Goal: Task Accomplishment & Management: Complete application form

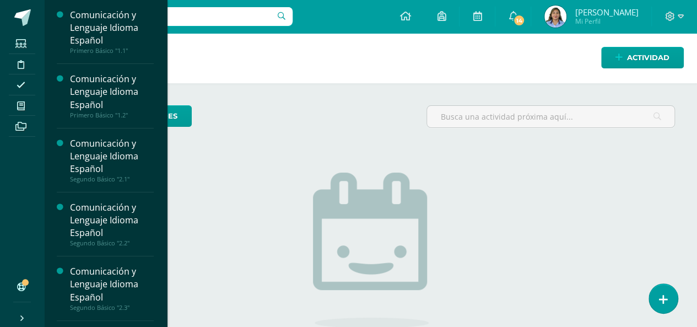
scroll to position [169, 0]
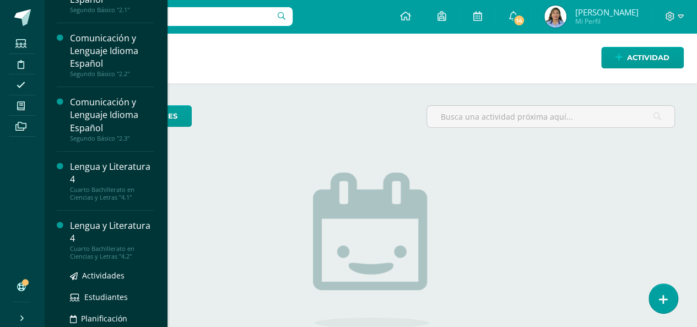
click at [90, 225] on div "Lengua y Literatura 4" at bounding box center [112, 231] width 84 height 25
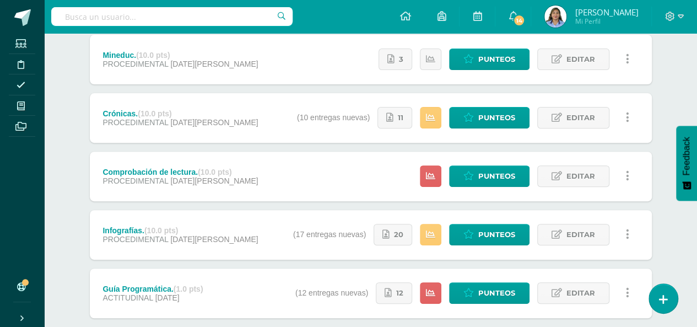
scroll to position [154, 0]
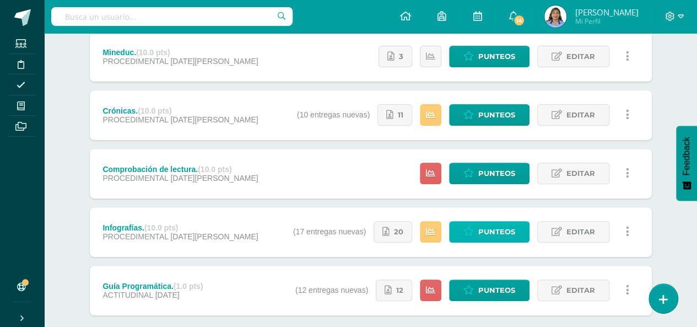
click at [488, 226] on span "Punteos" at bounding box center [496, 232] width 37 height 20
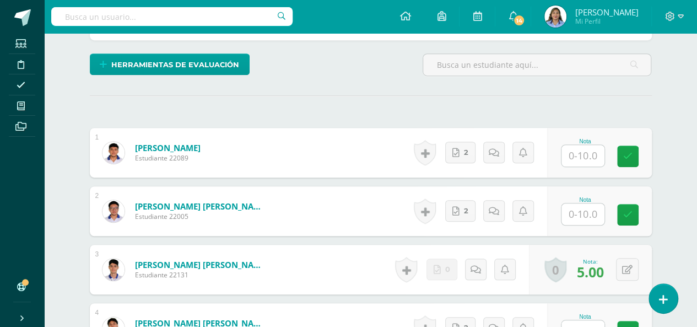
scroll to position [278, 0]
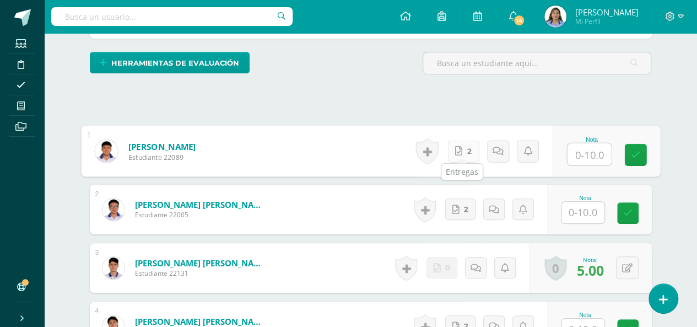
click at [461, 145] on link "2" at bounding box center [462, 151] width 31 height 22
click at [593, 149] on input "text" at bounding box center [589, 154] width 44 height 22
type input "8"
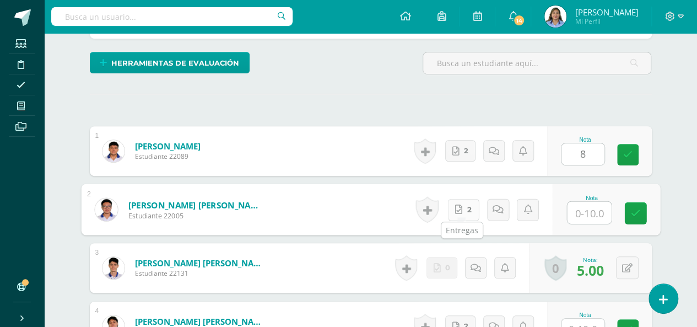
click at [464, 207] on link "2" at bounding box center [462, 209] width 31 height 22
click at [598, 213] on input "text" at bounding box center [589, 213] width 44 height 22
type input "8"
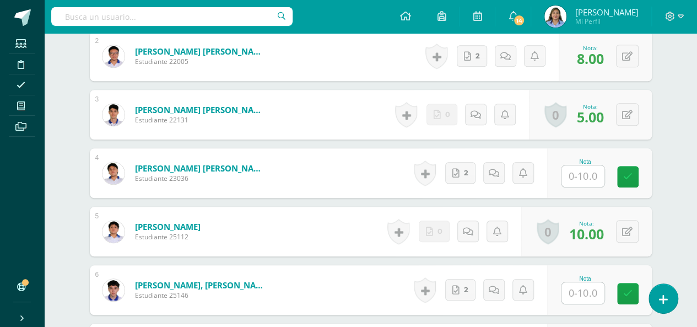
scroll to position [432, 0]
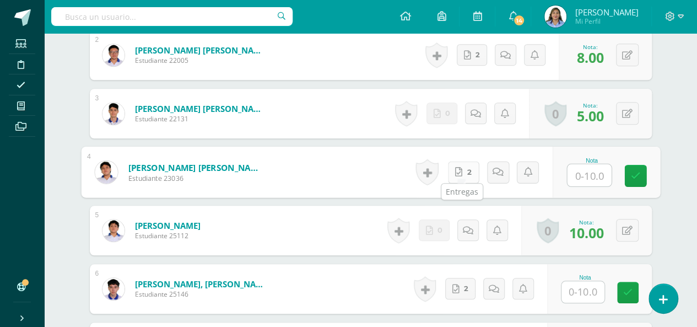
click at [463, 168] on link "2" at bounding box center [462, 172] width 31 height 22
click at [593, 174] on input "text" at bounding box center [589, 175] width 44 height 22
type input "8"
click at [635, 171] on icon at bounding box center [635, 175] width 10 height 9
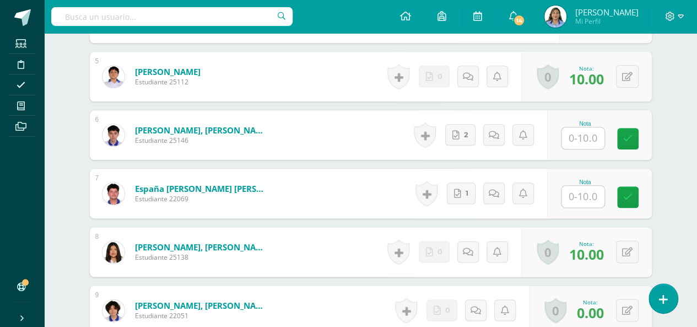
scroll to position [586, 0]
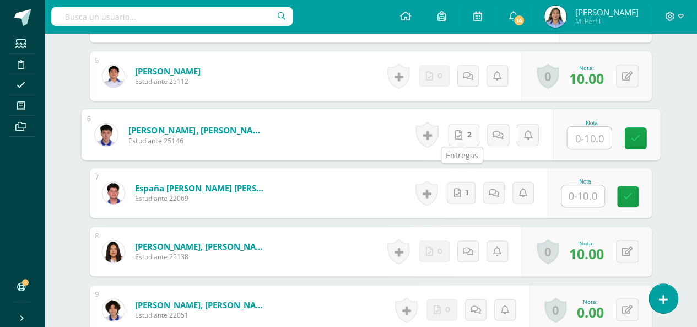
click at [461, 135] on link "2" at bounding box center [462, 134] width 31 height 22
click at [601, 138] on input "text" at bounding box center [589, 138] width 44 height 22
type input "6"
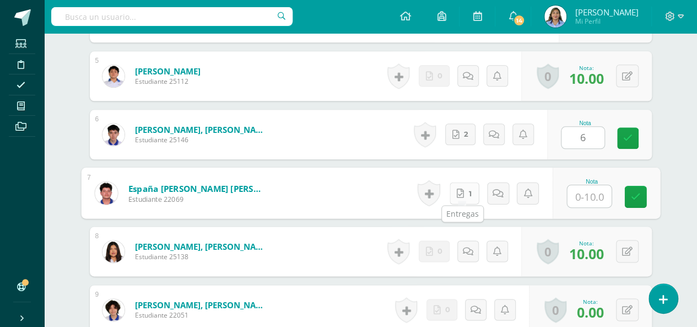
click at [464, 188] on link "1" at bounding box center [464, 193] width 30 height 22
click at [588, 192] on input "text" at bounding box center [589, 196] width 44 height 22
type input "6"
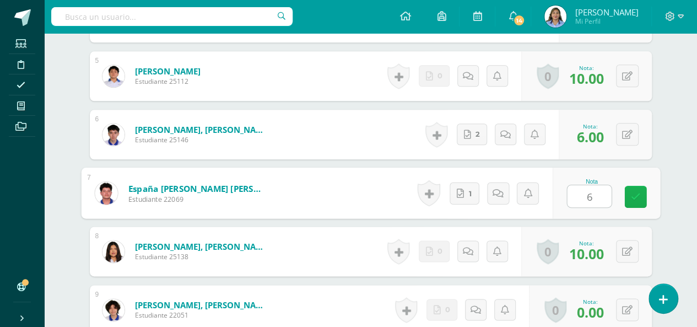
click at [634, 199] on link at bounding box center [635, 197] width 22 height 22
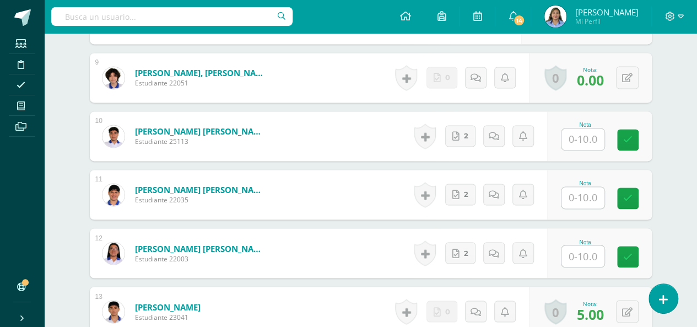
scroll to position [829, 0]
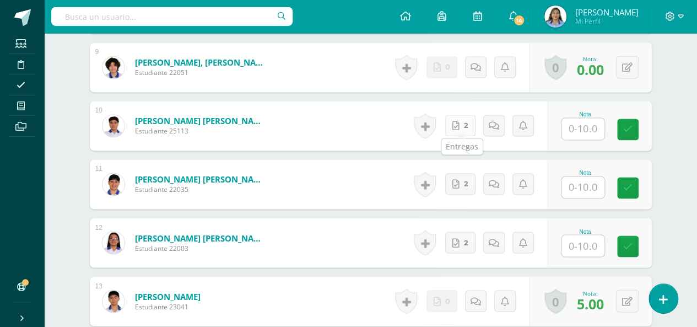
click at [463, 120] on link "2" at bounding box center [460, 125] width 30 height 21
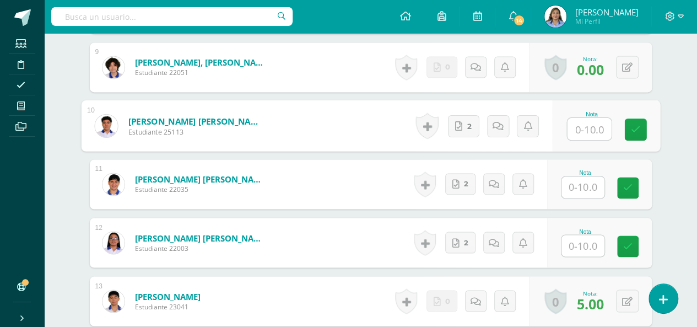
click at [590, 126] on input "text" at bounding box center [589, 129] width 44 height 22
type input "10"
click at [464, 187] on link "2" at bounding box center [460, 183] width 30 height 21
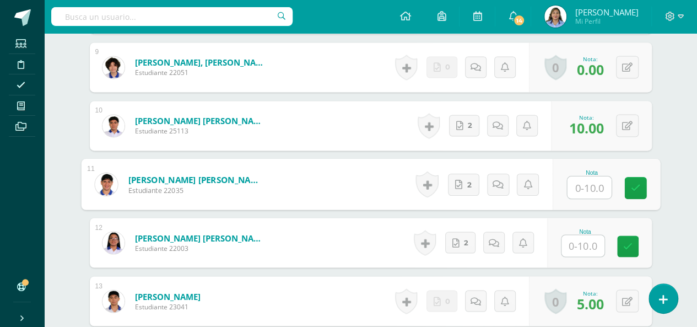
click at [593, 185] on input "text" at bounding box center [589, 187] width 44 height 22
type input "8"
click at [461, 239] on link "2" at bounding box center [460, 241] width 30 height 21
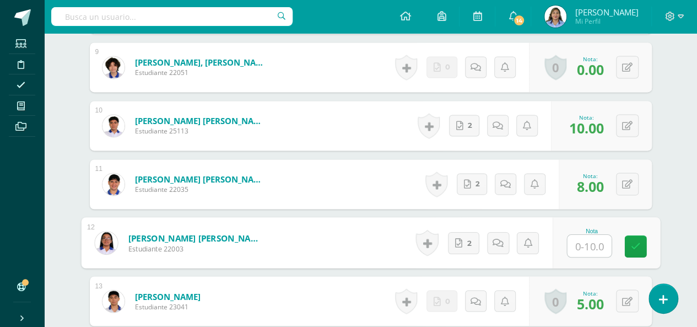
click at [592, 244] on input "text" at bounding box center [589, 246] width 44 height 22
type input "7"
click at [639, 244] on icon at bounding box center [635, 245] width 10 height 9
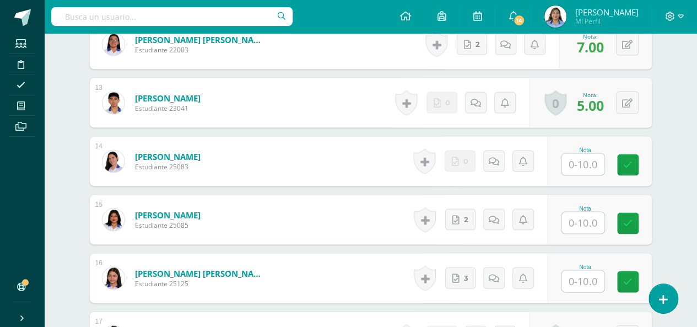
scroll to position [1049, 0]
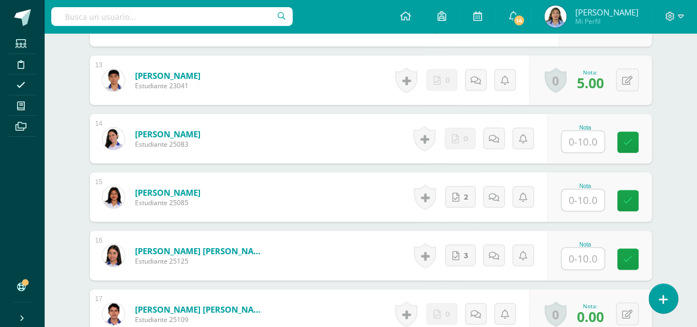
click at [583, 138] on input "text" at bounding box center [582, 141] width 43 height 21
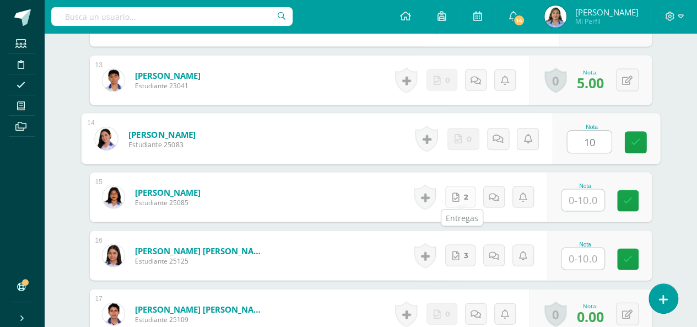
type input "10"
click at [460, 193] on icon at bounding box center [455, 197] width 7 height 9
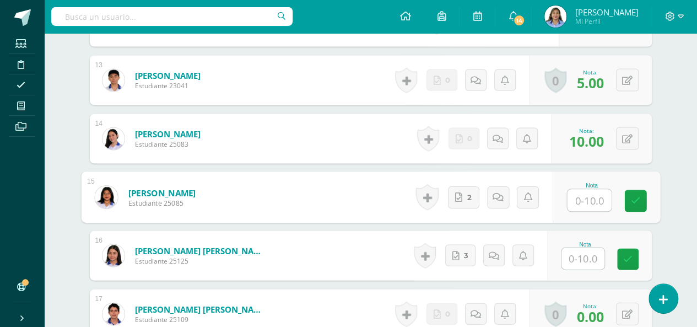
click at [596, 196] on input "text" at bounding box center [589, 201] width 44 height 22
type input "10"
click at [468, 256] on span "3" at bounding box center [466, 255] width 4 height 20
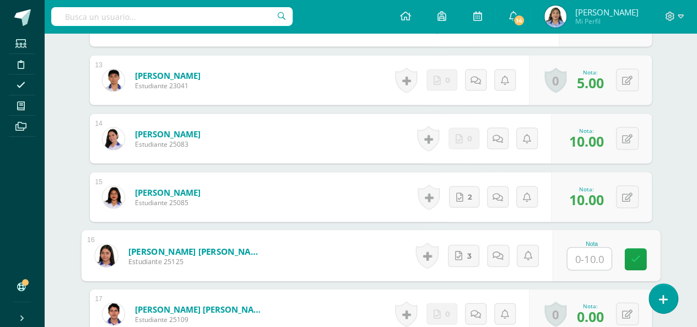
click at [600, 253] on input "text" at bounding box center [589, 259] width 44 height 22
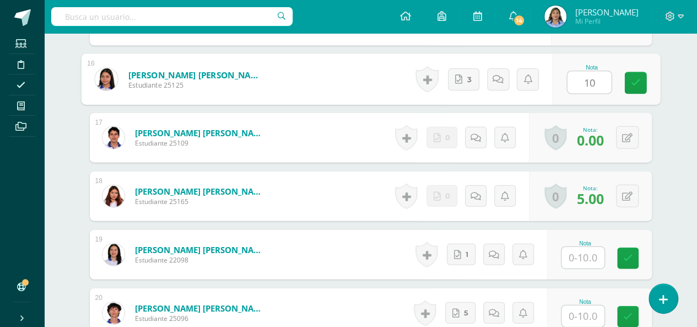
scroll to position [1225, 0]
type input "10"
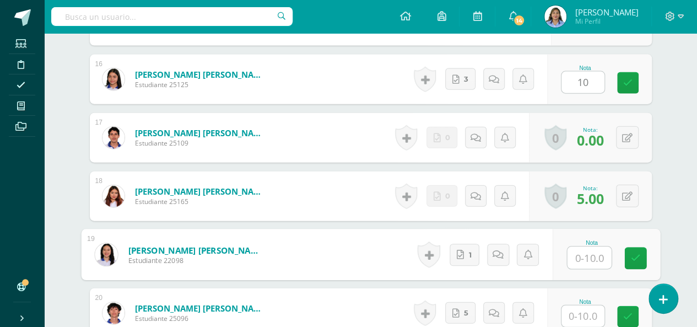
click at [588, 254] on input "text" at bounding box center [589, 258] width 44 height 22
click at [468, 254] on span "1" at bounding box center [469, 254] width 3 height 21
click at [600, 257] on input "text" at bounding box center [589, 258] width 44 height 22
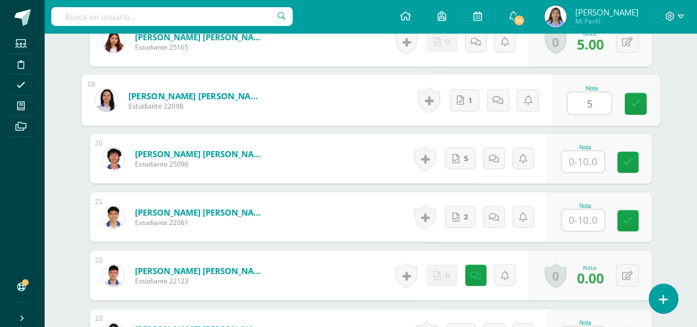
scroll to position [1380, 0]
type input "5"
click at [462, 152] on link "5" at bounding box center [460, 158] width 30 height 21
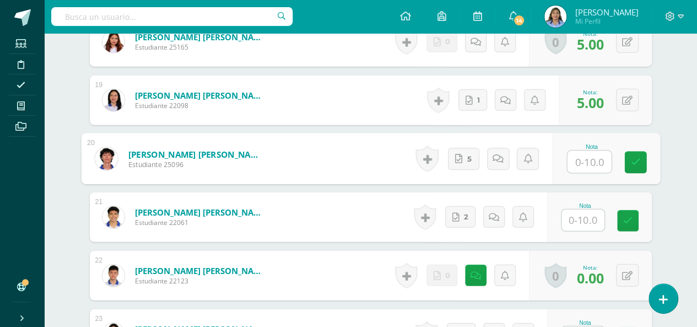
click at [584, 160] on input "text" at bounding box center [589, 162] width 44 height 22
type input "10"
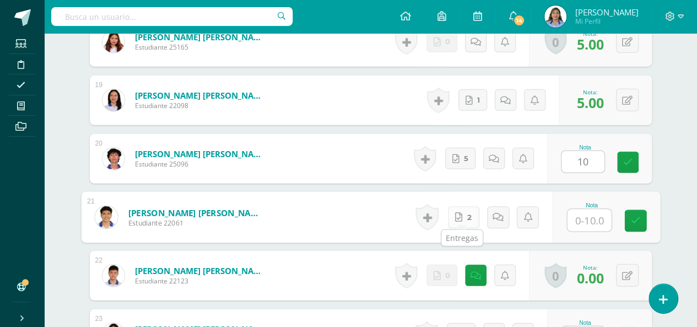
click at [458, 214] on icon at bounding box center [458, 216] width 7 height 9
click at [596, 224] on input "text" at bounding box center [589, 220] width 44 height 22
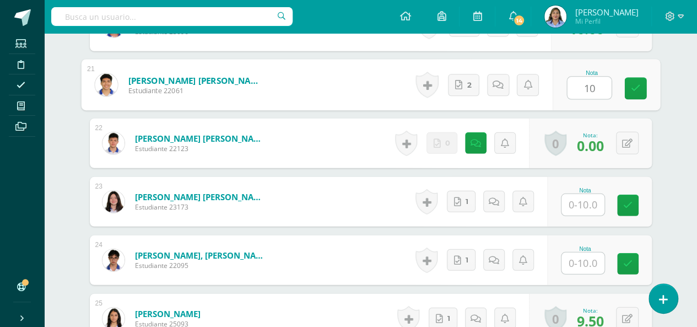
scroll to position [1512, 0]
type input "10"
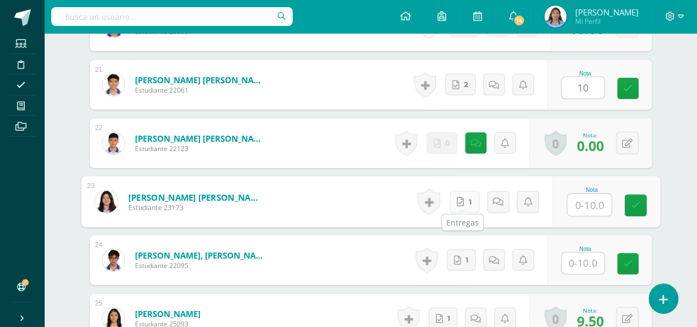
click at [465, 195] on link "1" at bounding box center [464, 202] width 30 height 22
click at [592, 204] on input "text" at bounding box center [589, 205] width 44 height 22
type input "6"
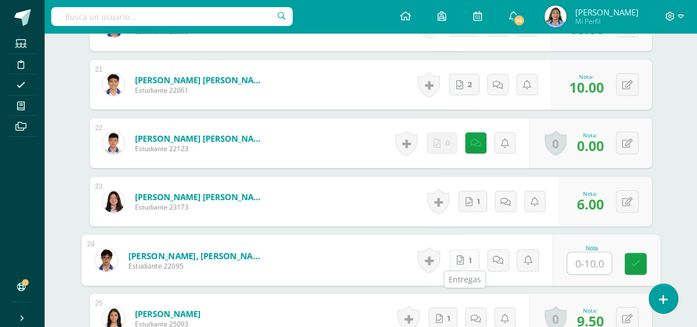
click at [465, 258] on link "1" at bounding box center [464, 260] width 30 height 22
click at [592, 261] on input "text" at bounding box center [589, 263] width 44 height 22
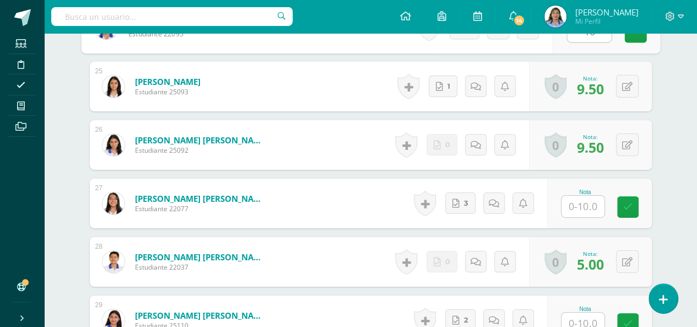
scroll to position [1754, 0]
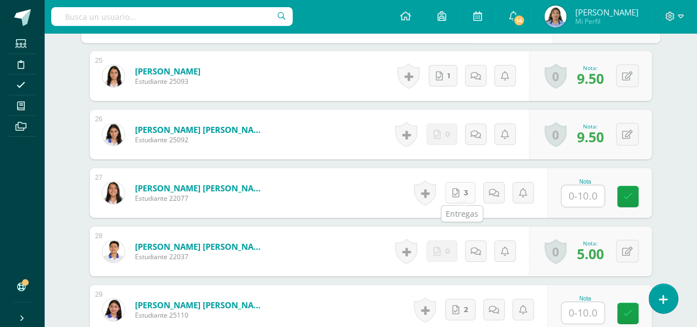
type input "10"
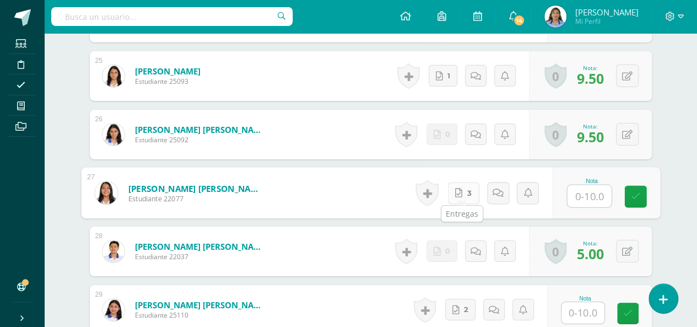
click at [461, 188] on link "3" at bounding box center [462, 193] width 31 height 22
click at [588, 197] on input "text" at bounding box center [589, 196] width 44 height 22
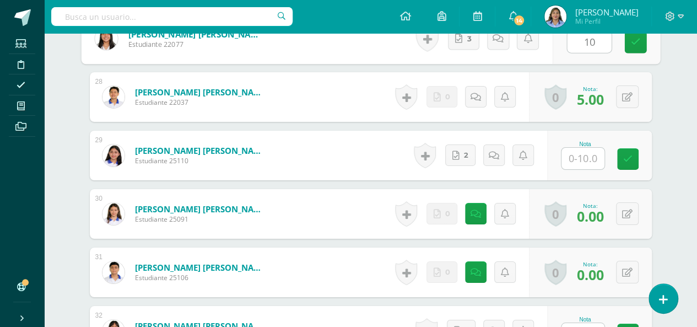
scroll to position [1909, 0]
type input "10"
click at [460, 151] on icon at bounding box center [455, 155] width 7 height 9
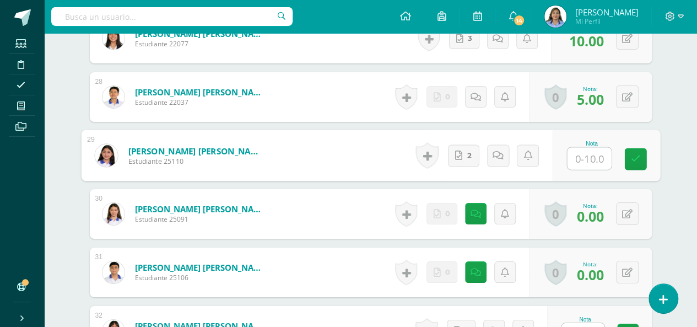
click at [600, 154] on input "text" at bounding box center [589, 159] width 44 height 22
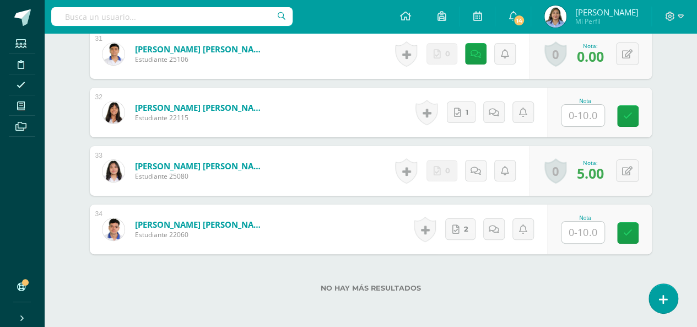
scroll to position [2129, 0]
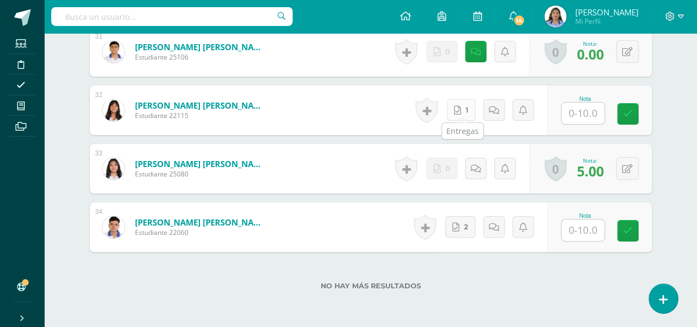
type input "10"
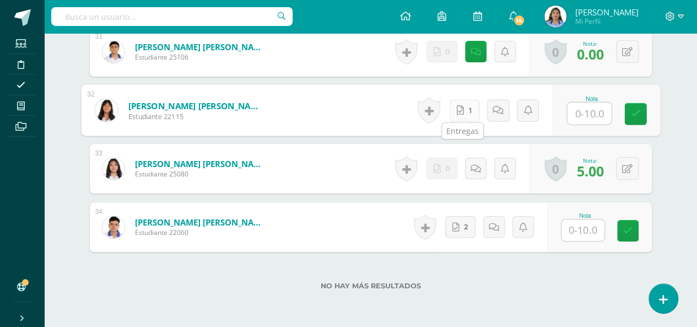
click at [463, 109] on link "1" at bounding box center [464, 110] width 30 height 22
click at [597, 107] on input "text" at bounding box center [589, 113] width 44 height 22
type input "10"
click at [466, 224] on link "2" at bounding box center [460, 226] width 30 height 21
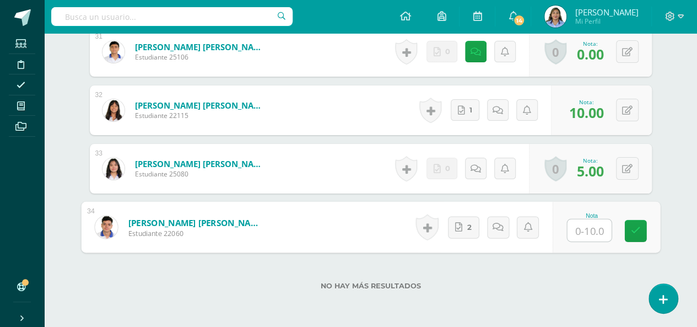
click at [592, 230] on input "text" at bounding box center [589, 230] width 44 height 22
click at [463, 222] on link "2" at bounding box center [462, 227] width 31 height 22
click at [593, 229] on input "text" at bounding box center [589, 230] width 44 height 22
type input "6"
type input "5"
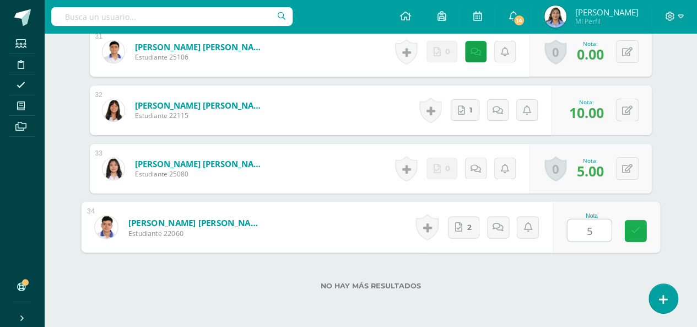
click at [639, 226] on icon at bounding box center [635, 230] width 10 height 9
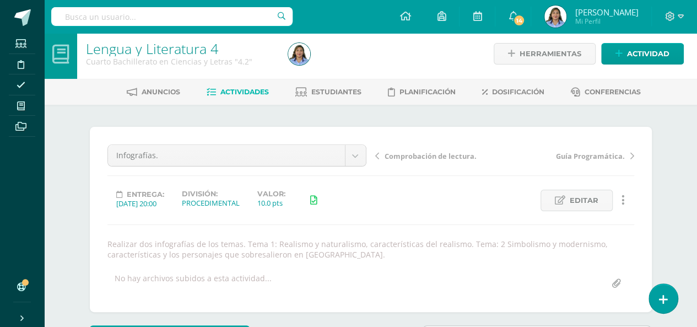
scroll to position [0, 0]
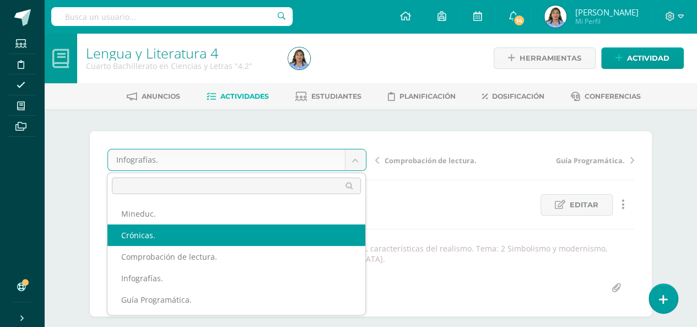
select select "/dashboard/teacher/grade-activity/41957/"
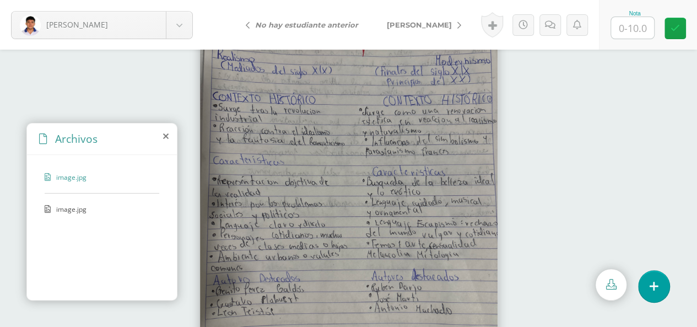
click at [74, 206] on span "image.jpg" at bounding box center [101, 208] width 90 height 9
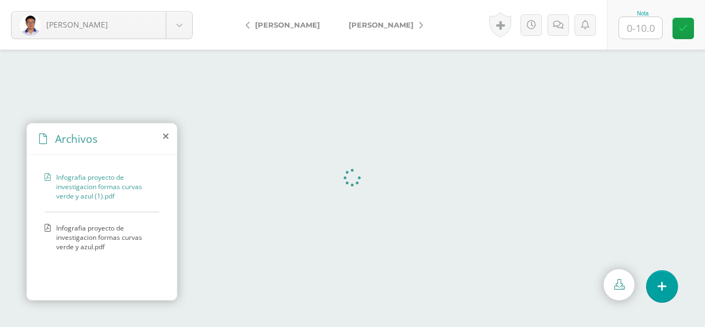
click at [79, 231] on span "Infografia proyecto de investigacion formas curvas verde y azul.pdf" at bounding box center [105, 237] width 98 height 28
click at [165, 135] on icon at bounding box center [166, 136] width 6 height 9
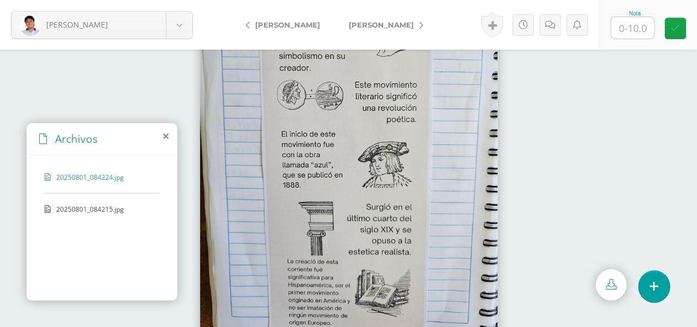
scroll to position [60, 0]
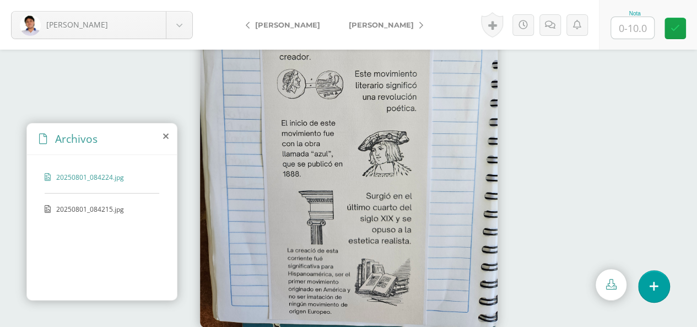
click at [98, 204] on span "20250801_084215.jpg" at bounding box center [101, 208] width 90 height 9
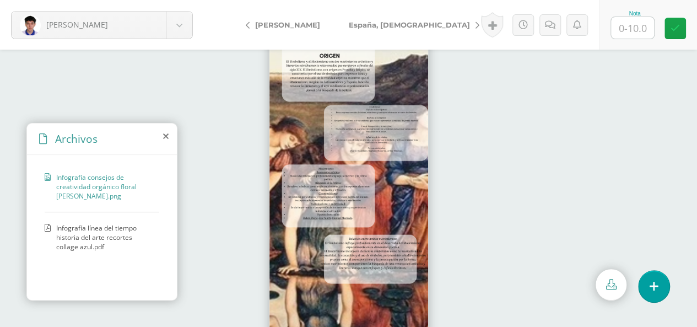
click at [80, 230] on span "Infografía línea del tiempo historia del arte recortes collage azul.pdf" at bounding box center [105, 237] width 98 height 28
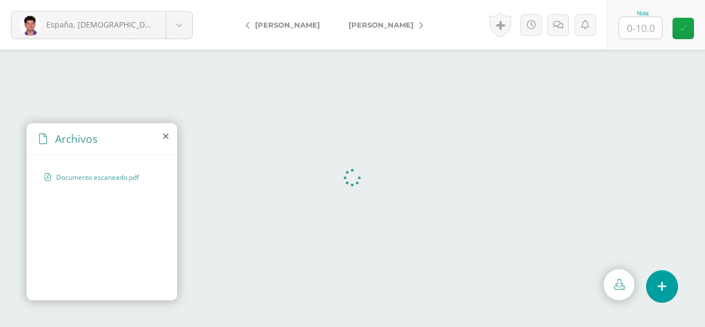
click at [165, 137] on icon at bounding box center [166, 136] width 6 height 9
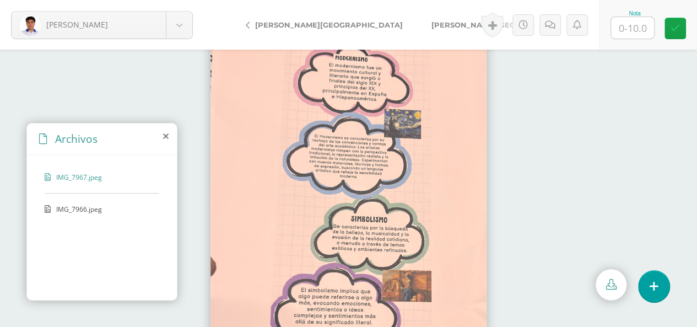
click at [76, 206] on span "IMG_7966.jpeg" at bounding box center [101, 208] width 90 height 9
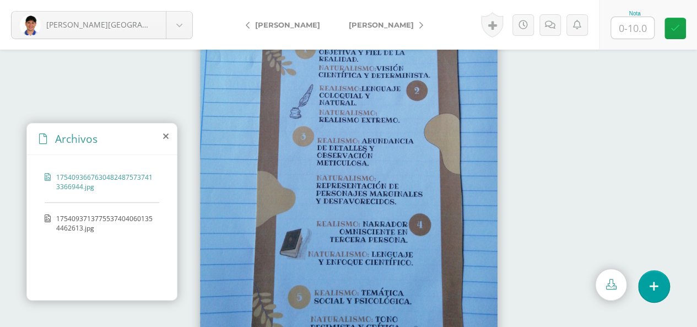
scroll to position [60, 0]
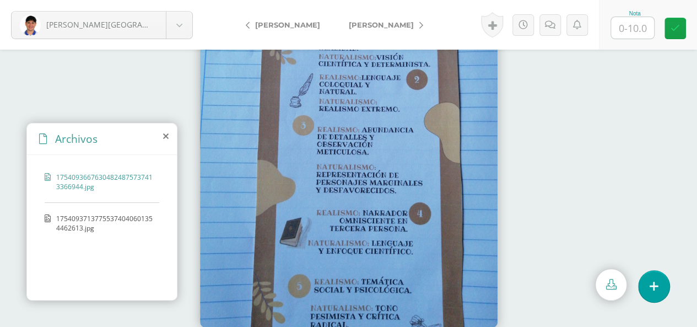
click at [84, 223] on span "17540937137755374040601354462613.jpg" at bounding box center [105, 223] width 98 height 19
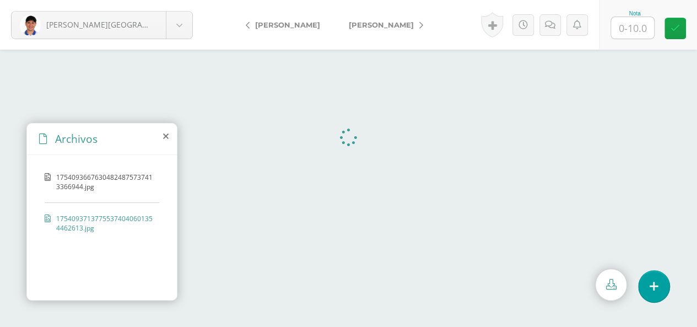
scroll to position [0, 0]
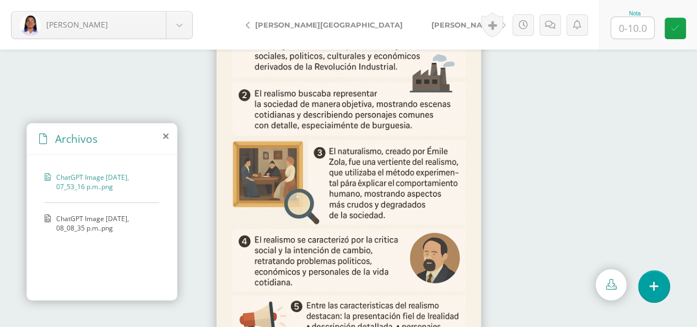
scroll to position [60, 0]
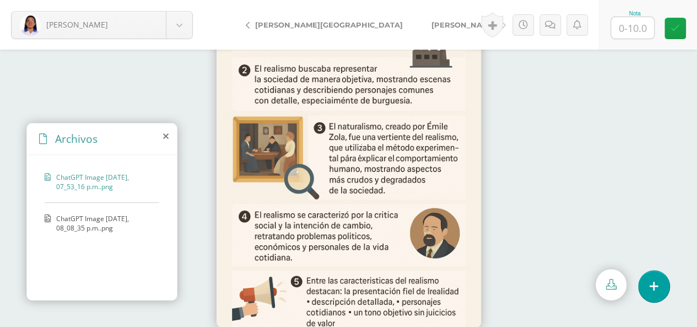
click at [91, 225] on span "ChatGPT Image 31 jul 2025, 08_08_35 p.m..png" at bounding box center [105, 223] width 98 height 19
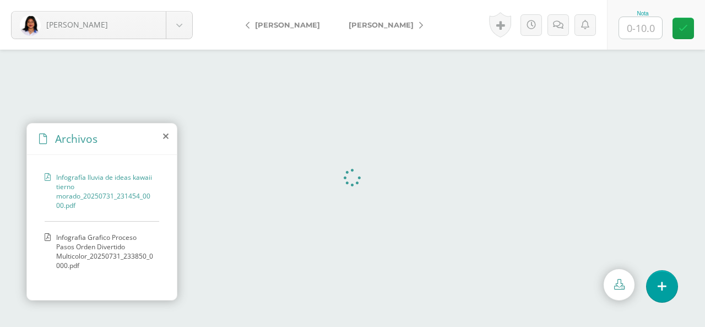
click at [112, 236] on span "Infografia Grafico Proceso Pasos Orden Divertido Multicolor_20250731_233850_000…" at bounding box center [105, 251] width 98 height 37
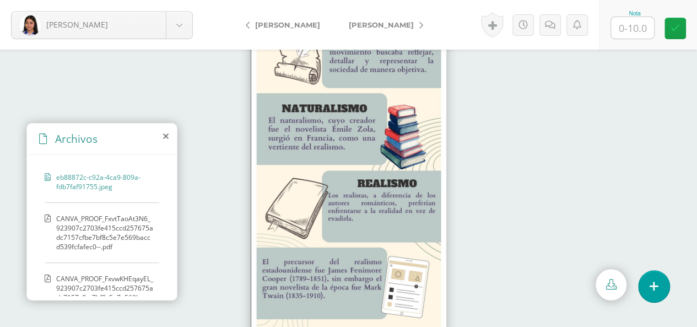
scroll to position [60, 0]
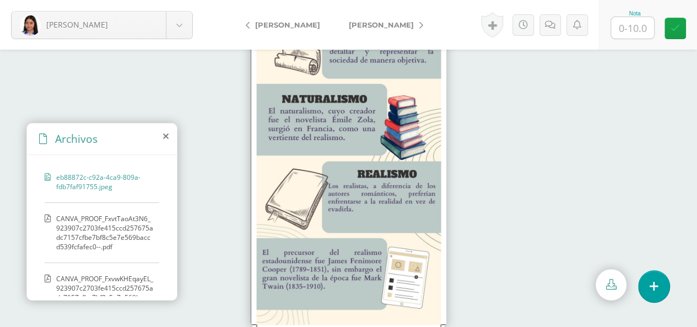
click at [90, 228] on span "CANVA_PROOF_FxvtTaoAt3N6_923907c2703fe415ccd257675adc7157cfbe7bf8c5e7e569baccd5…" at bounding box center [105, 232] width 98 height 37
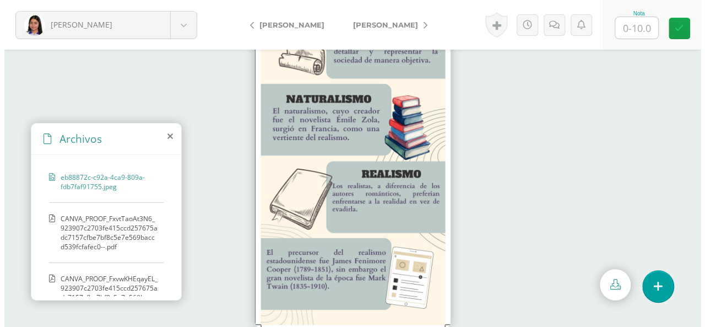
scroll to position [0, 0]
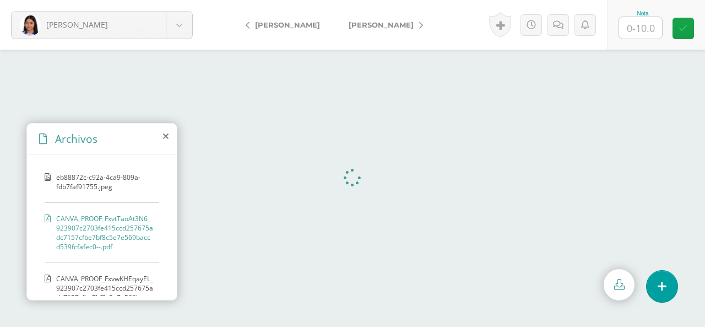
click at [104, 276] on span "CANVA_PROOF_FxvwKHEqayEL_923907c2703fe415ccd257675adc7157cfbe7bf8c5e7e569baccd5…" at bounding box center [105, 292] width 98 height 37
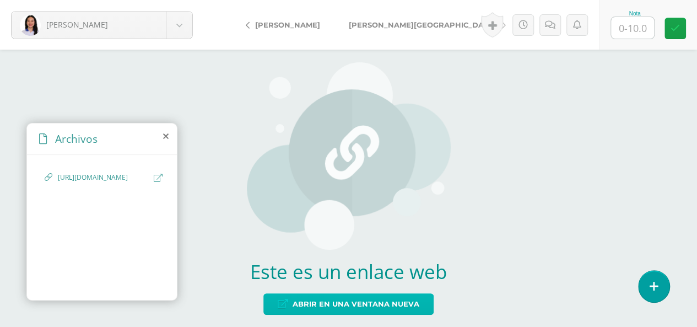
click at [353, 303] on span "Abrir en una ventana nueva" at bounding box center [356, 304] width 127 height 20
click at [325, 305] on span "Abrir en una ventana nueva" at bounding box center [356, 304] width 127 height 20
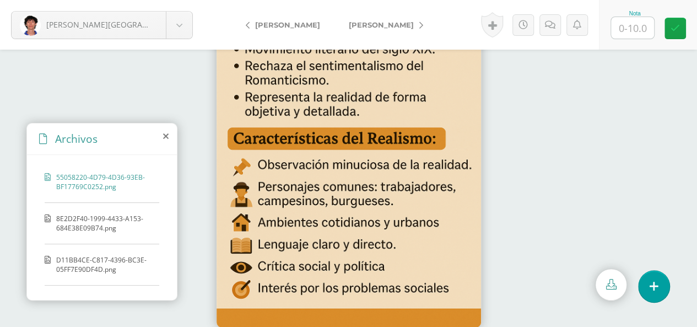
scroll to position [60, 0]
click at [78, 217] on span "8E2D2F40-1999-4433-A153-684E38E09B74.png" at bounding box center [105, 223] width 98 height 19
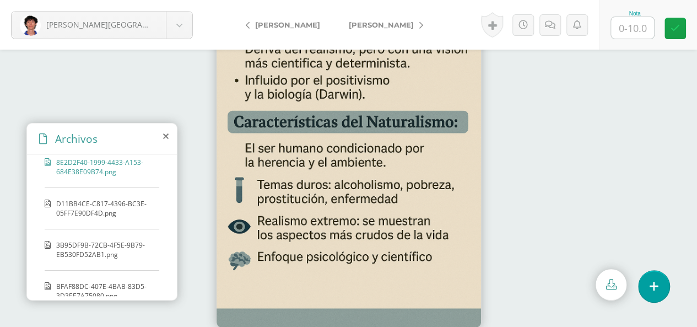
scroll to position [65, 0]
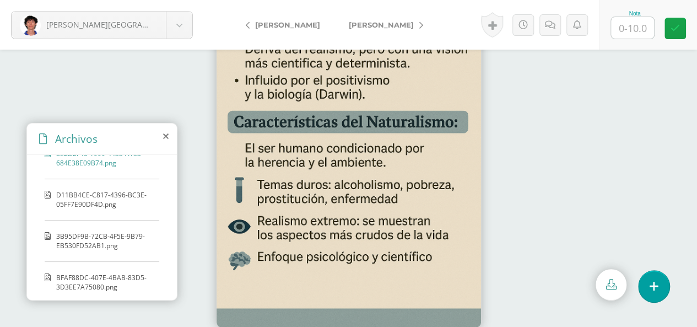
click at [100, 193] on span "D11BB4CE-C817-4396-BC3E-05FF7E90DF4D.png" at bounding box center [105, 199] width 98 height 19
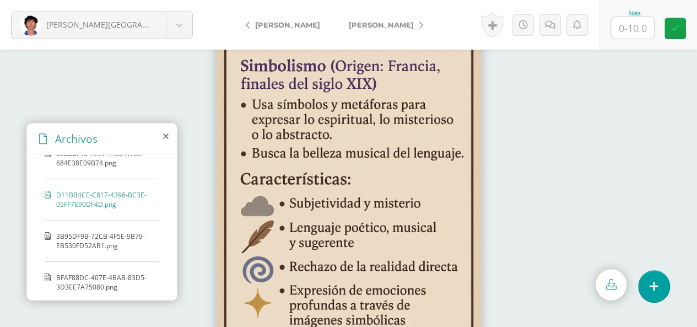
scroll to position [60, 0]
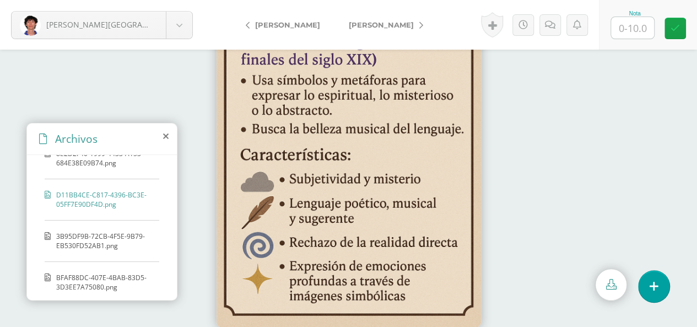
click at [109, 239] on span "3B95DF9B-72CB-4F5E-9B79-EB530FD52AB1.png" at bounding box center [105, 240] width 98 height 19
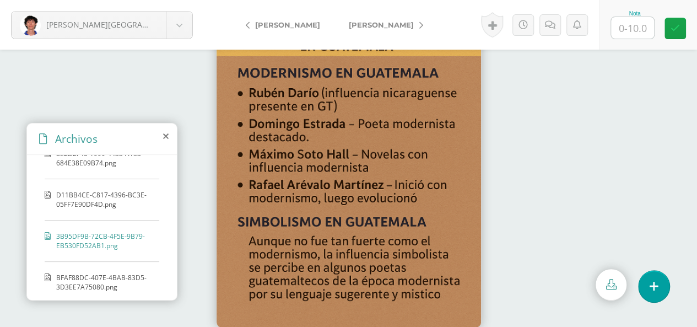
click at [90, 273] on span "BFAF88DC-407E-4BAB-83D5-3D3EE7A75080.png" at bounding box center [105, 282] width 98 height 19
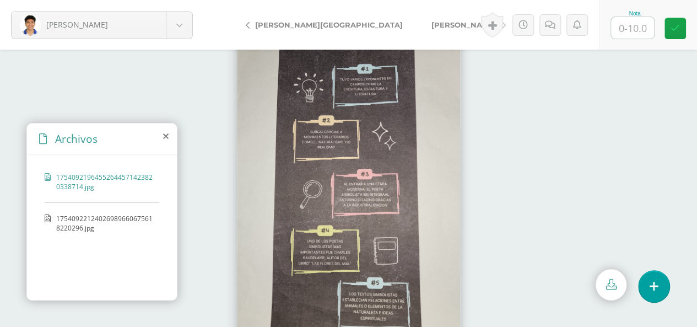
click at [100, 218] on span "17540922124026989660675618220296.jpg" at bounding box center [105, 223] width 98 height 19
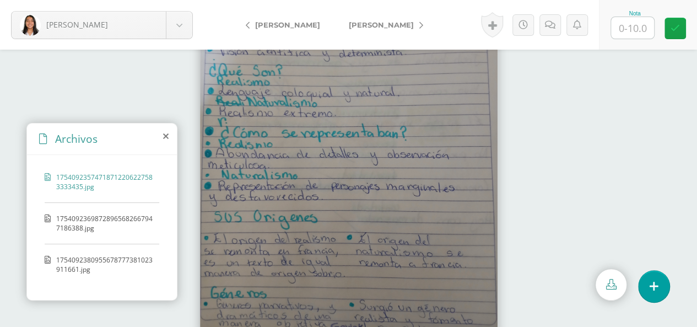
scroll to position [60, 0]
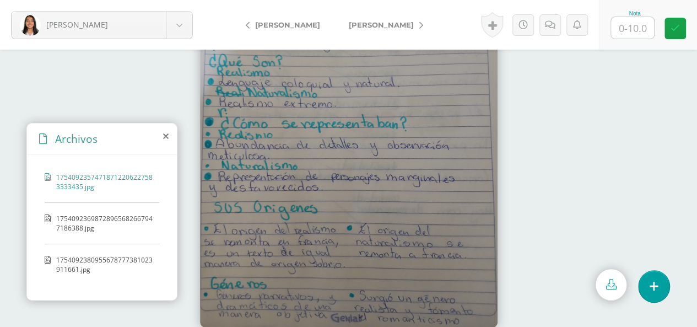
click at [84, 221] on span "17540923698728965682667947186388.jpg" at bounding box center [105, 223] width 98 height 19
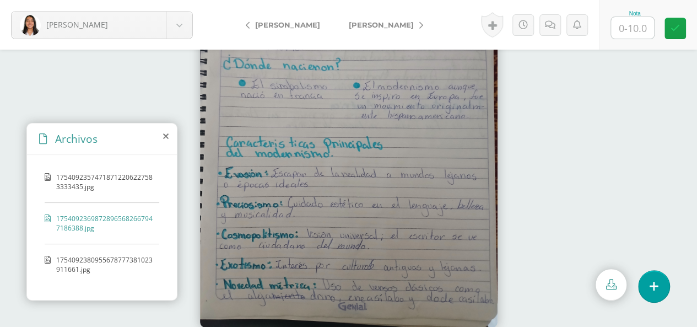
click at [80, 263] on span "1754092380955678777381023911661.jpg" at bounding box center [105, 264] width 98 height 19
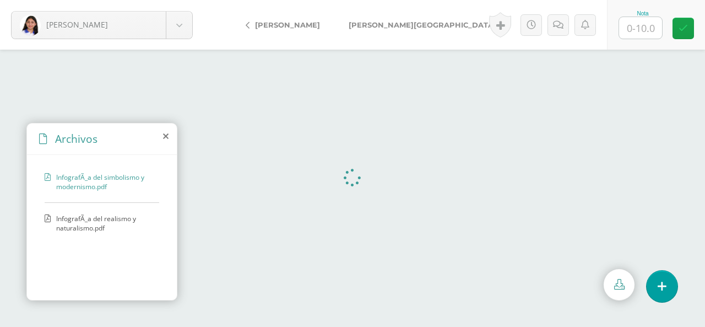
click at [84, 223] on span "InfografÃ_a del realismo y naturalismo.pdf" at bounding box center [105, 223] width 98 height 19
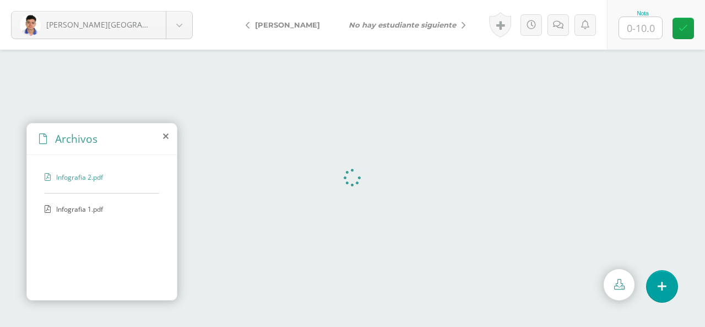
click at [165, 136] on icon at bounding box center [166, 136] width 6 height 9
click at [72, 206] on span "Infografia 1.pdf" at bounding box center [101, 208] width 90 height 9
click at [68, 173] on span "Infografia 2.pdf" at bounding box center [101, 176] width 90 height 9
click at [82, 207] on span "Infografia 1.pdf" at bounding box center [101, 208] width 90 height 9
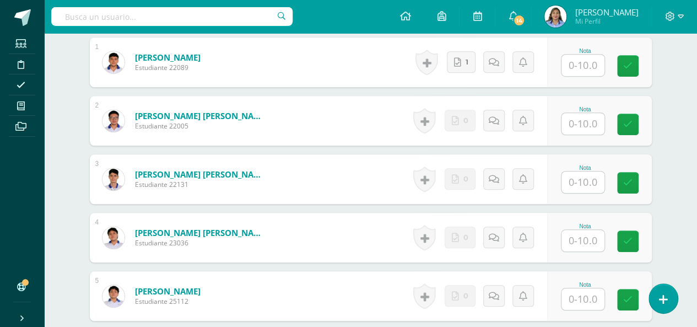
scroll to position [378, 0]
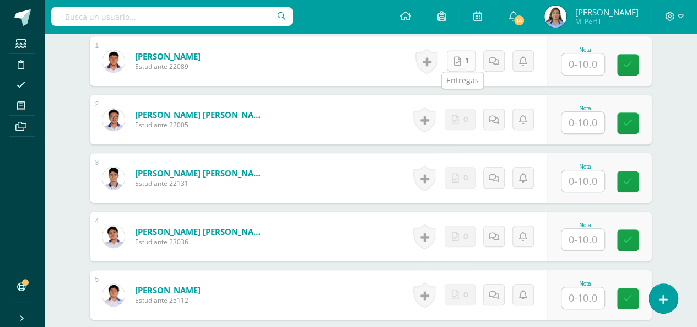
click at [465, 55] on link "1" at bounding box center [461, 60] width 29 height 21
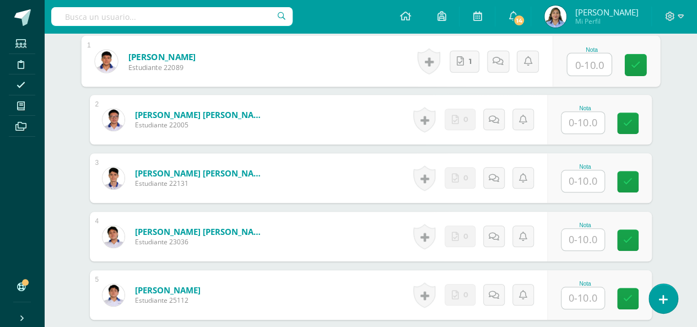
click at [577, 66] on input "text" at bounding box center [589, 64] width 44 height 22
type input "6"
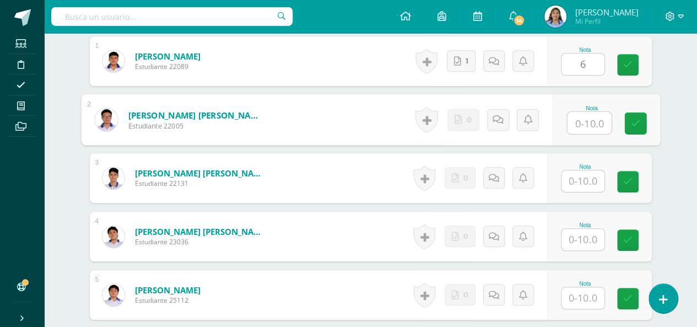
click at [592, 118] on input "text" at bounding box center [589, 123] width 44 height 22
type input "0"
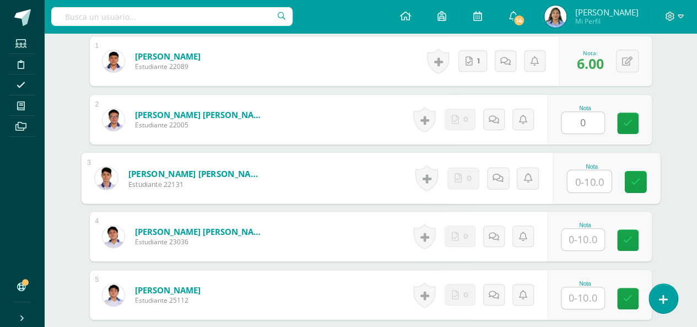
click at [589, 176] on input "text" at bounding box center [589, 181] width 44 height 22
type input "0"
click at [629, 119] on icon at bounding box center [627, 119] width 10 height 9
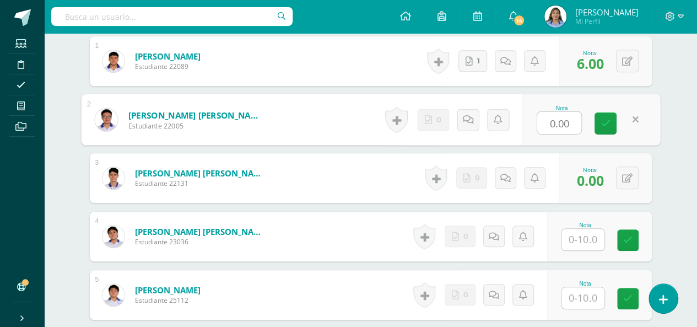
type input "8"
click at [608, 120] on icon at bounding box center [606, 122] width 10 height 9
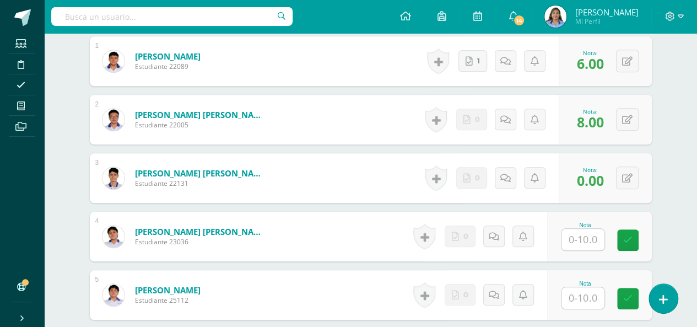
click at [580, 237] on input "text" at bounding box center [582, 239] width 43 height 21
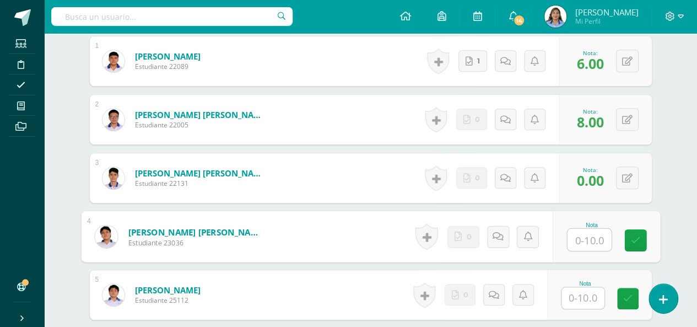
type input "6"
type input "8"
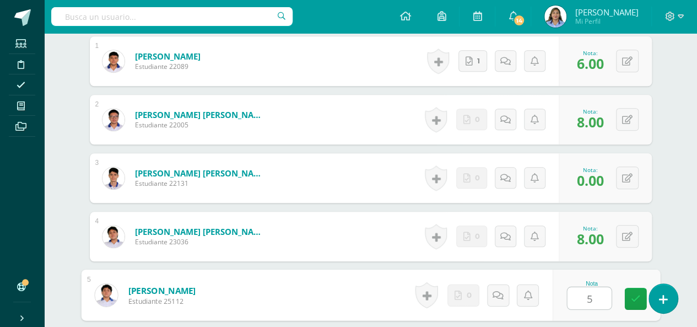
type input "5"
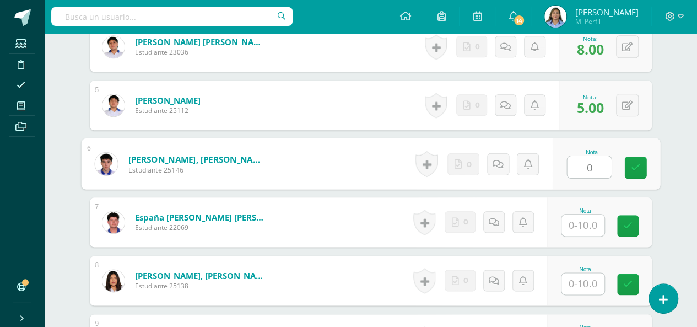
type input "0"
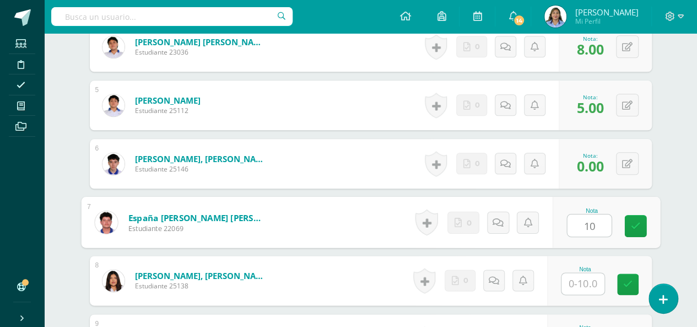
type input "10"
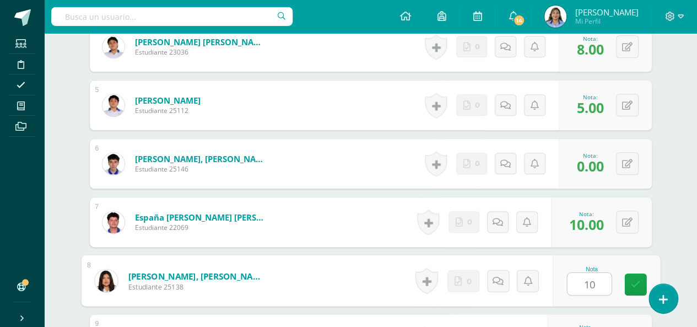
type input "10"
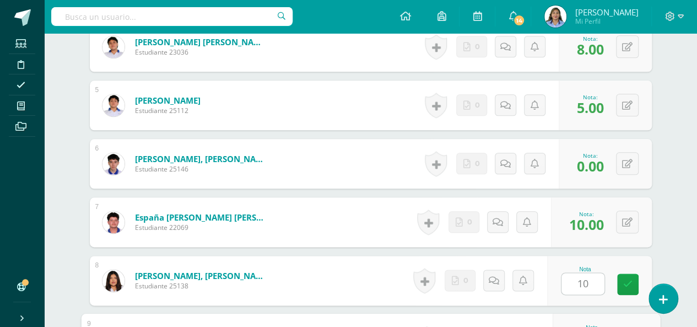
scroll to position [743, 0]
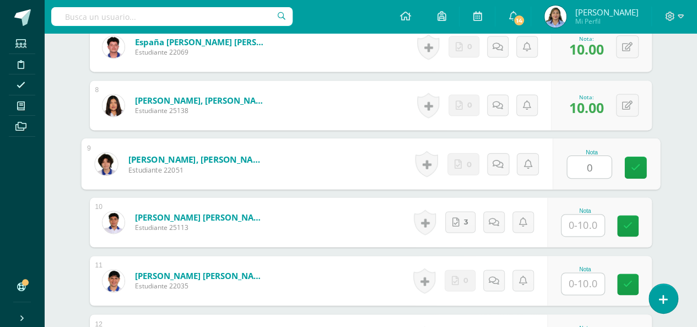
type input "0"
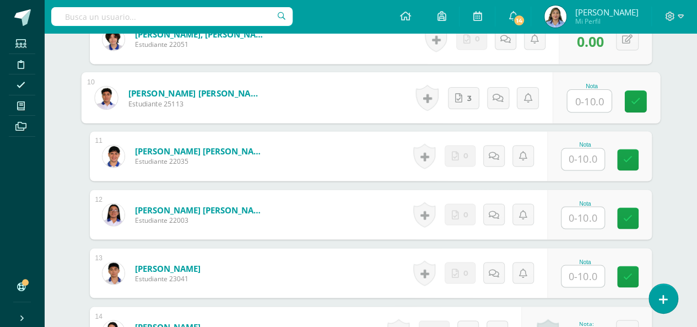
scroll to position [875, 0]
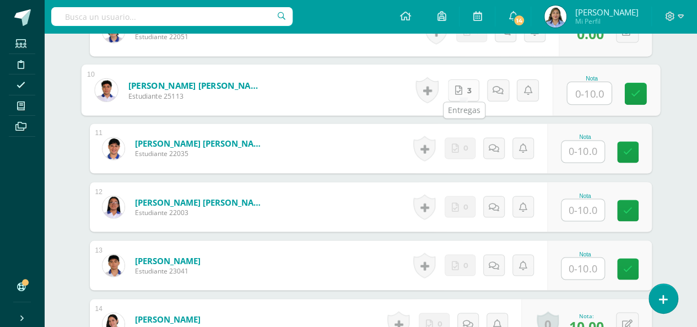
click at [467, 87] on span "3" at bounding box center [469, 89] width 4 height 21
click at [469, 88] on span "3" at bounding box center [469, 89] width 4 height 21
click at [592, 91] on input "text" at bounding box center [589, 93] width 44 height 22
type input "5"
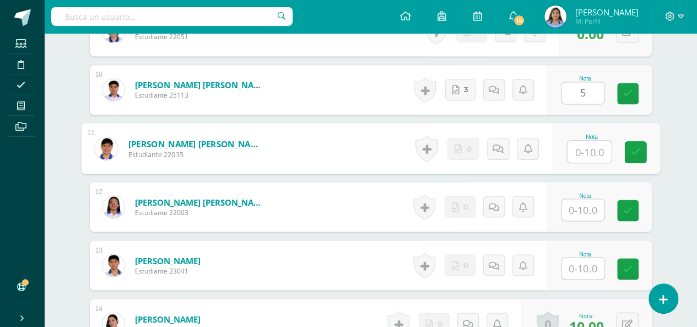
click at [590, 147] on input "text" at bounding box center [589, 152] width 44 height 22
type input "5"
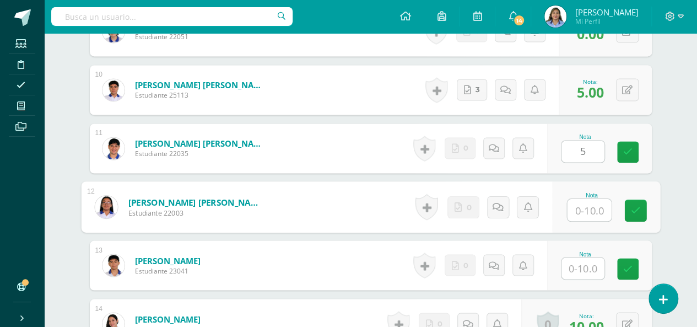
click at [589, 209] on input "text" at bounding box center [589, 210] width 44 height 22
type input "0"
click at [501, 209] on link at bounding box center [498, 207] width 22 height 22
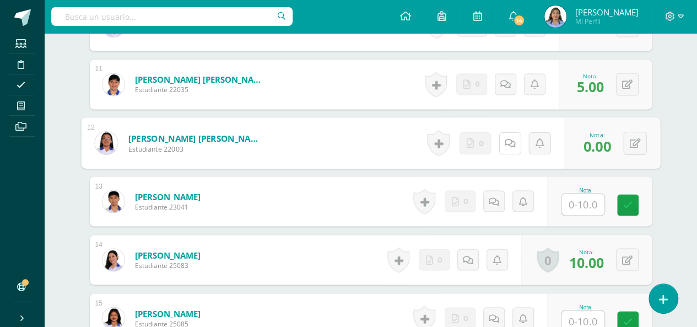
scroll to position [963, 0]
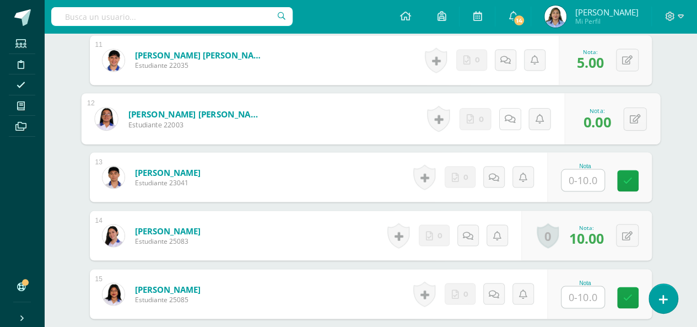
click at [506, 114] on icon at bounding box center [509, 118] width 11 height 9
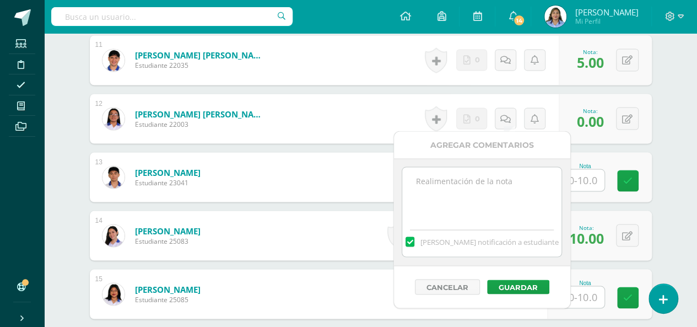
click at [461, 186] on textarea at bounding box center [481, 194] width 159 height 55
type textarea "No hizo entrega de trabajo."
click at [512, 282] on button "Guardar" at bounding box center [518, 286] width 62 height 14
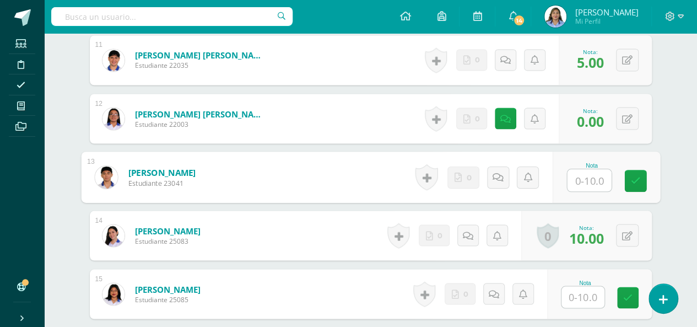
click at [588, 179] on input "text" at bounding box center [589, 180] width 44 height 22
type input "8"
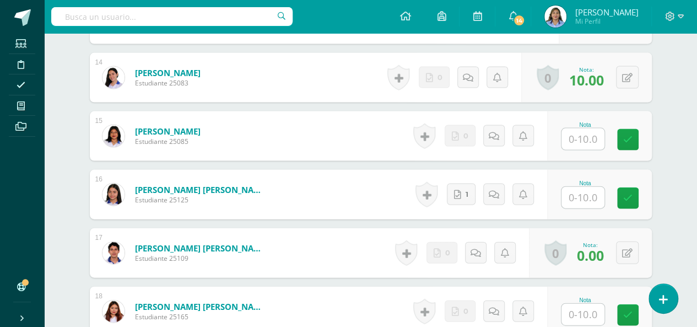
scroll to position [1140, 0]
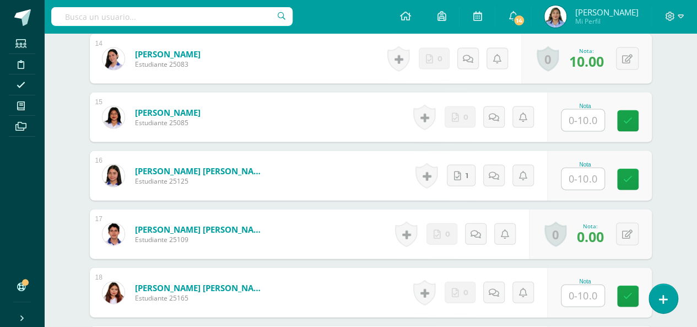
click at [585, 117] on input "text" at bounding box center [582, 120] width 43 height 21
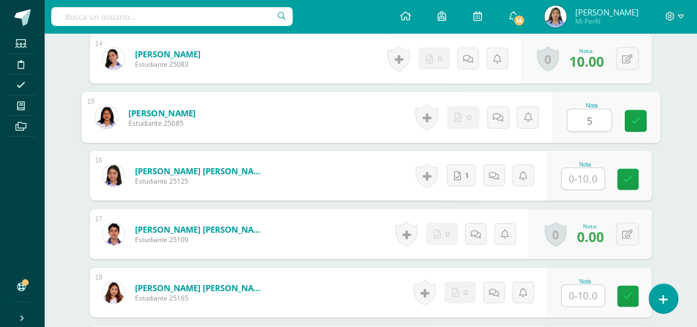
type input "5"
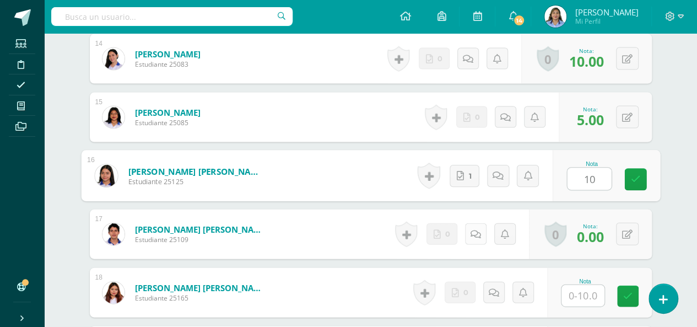
type input "10"
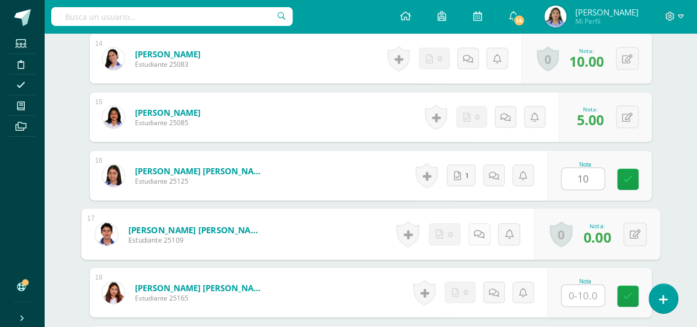
click at [471, 227] on link at bounding box center [479, 234] width 22 height 22
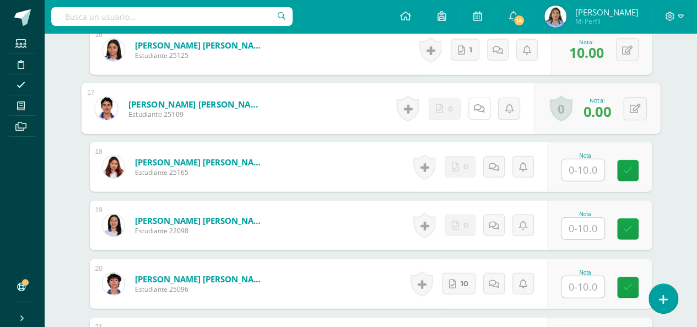
scroll to position [1272, 0]
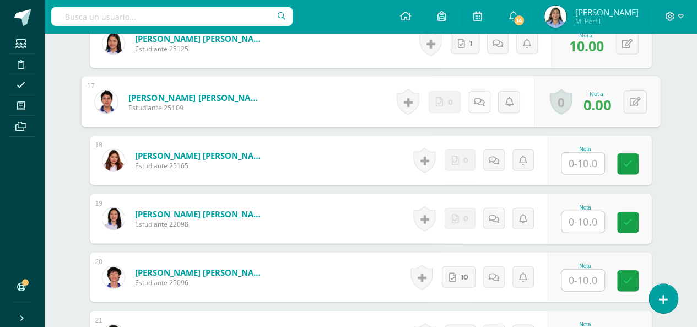
click at [481, 100] on icon at bounding box center [478, 101] width 11 height 9
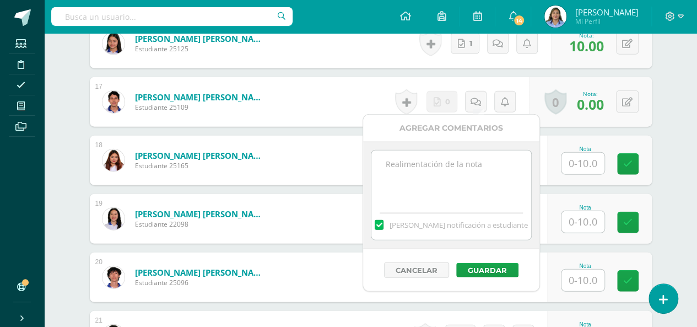
click at [466, 175] on textarea at bounding box center [450, 177] width 159 height 55
type textarea "No hizo entrega de trabajo."
click at [500, 263] on button "Guardar" at bounding box center [487, 270] width 62 height 14
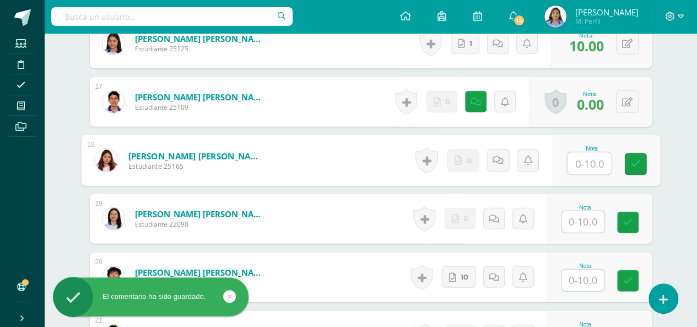
click at [583, 161] on input "text" at bounding box center [589, 164] width 44 height 22
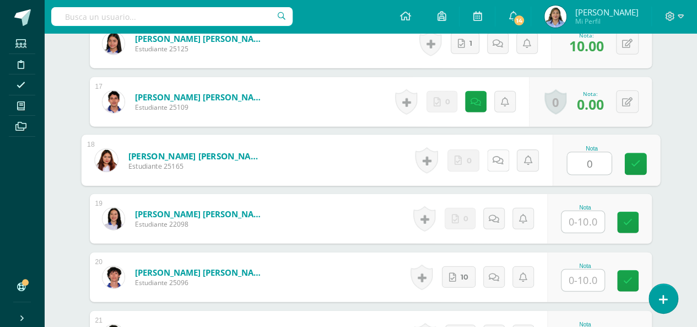
type input "0"
click at [498, 158] on icon at bounding box center [497, 159] width 11 height 9
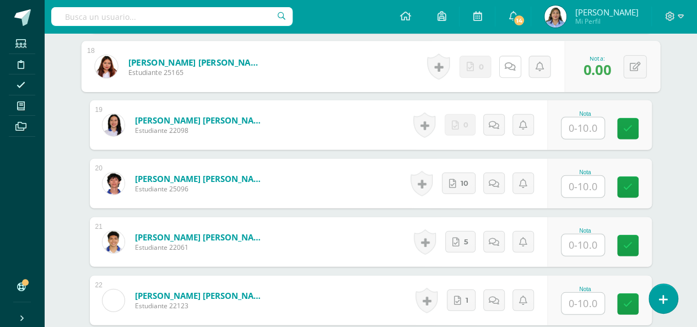
scroll to position [1382, 0]
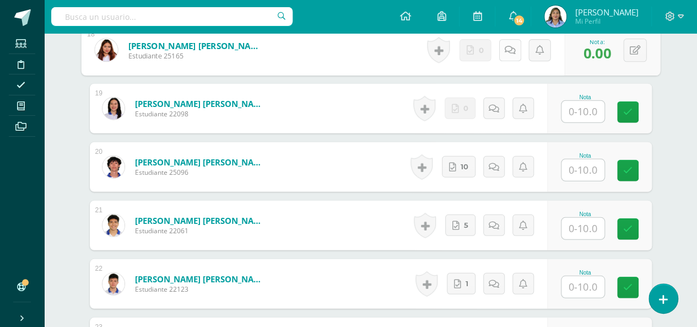
click at [514, 56] on link at bounding box center [510, 50] width 22 height 22
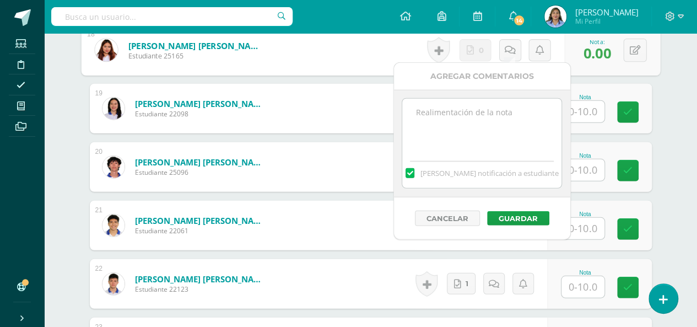
click at [438, 112] on textarea at bounding box center [481, 126] width 159 height 55
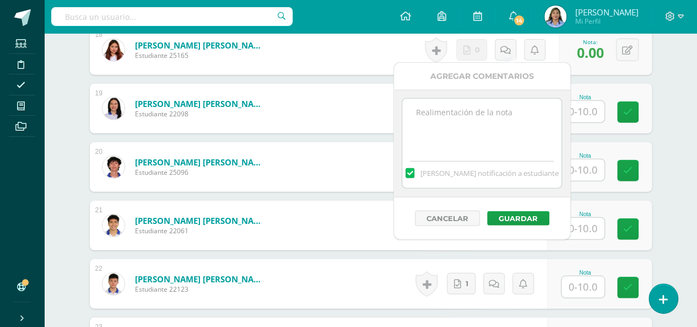
type textarea "B"
type textarea "No hizo entrega de trabajo."
click at [535, 213] on button "Guardar" at bounding box center [518, 218] width 62 height 14
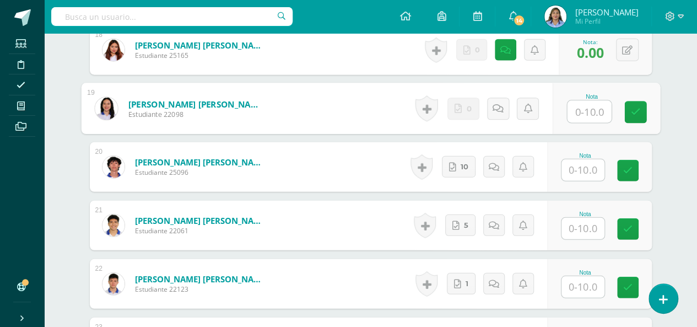
click at [584, 112] on input "text" at bounding box center [589, 112] width 44 height 22
type input "10"
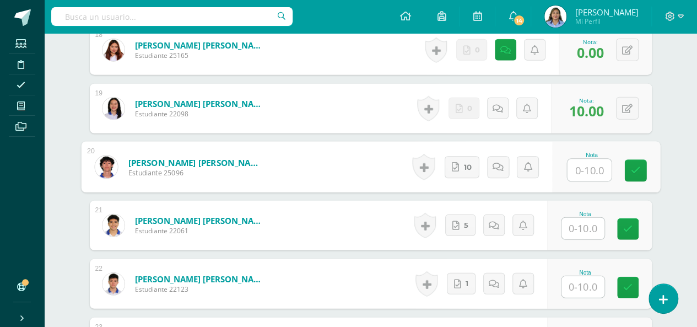
click at [584, 112] on span "10.00" at bounding box center [586, 110] width 35 height 19
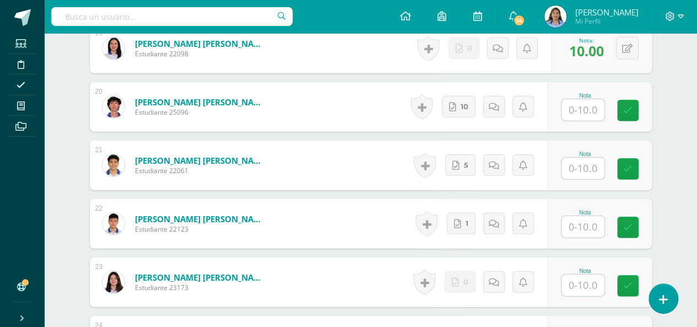
scroll to position [1448, 0]
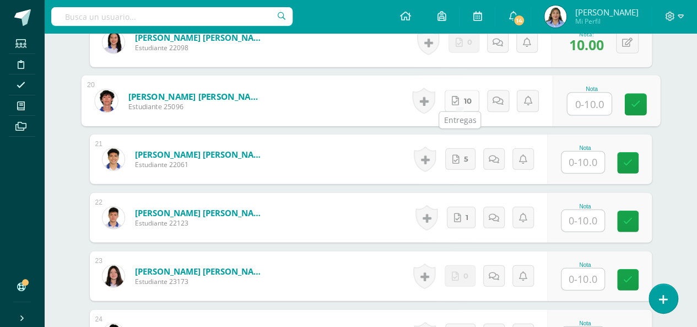
click at [460, 93] on link "10" at bounding box center [461, 101] width 35 height 22
click at [584, 98] on input "text" at bounding box center [589, 104] width 44 height 22
type input "8"
click at [462, 159] on link "5" at bounding box center [460, 158] width 30 height 21
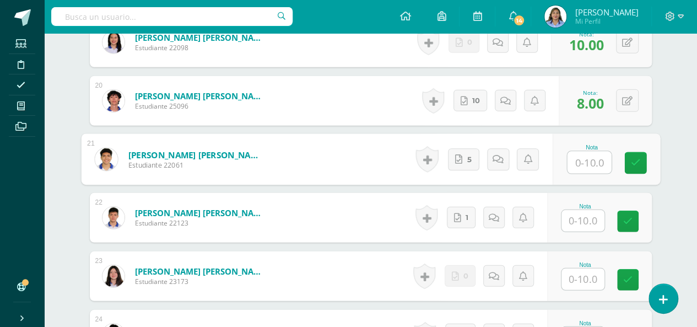
click at [591, 163] on input "text" at bounding box center [589, 163] width 44 height 22
type input "6"
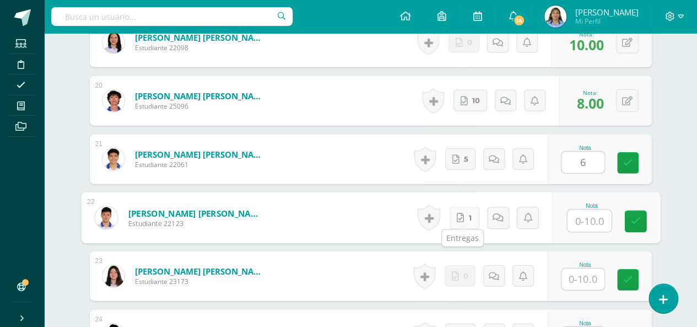
click at [465, 214] on link "1" at bounding box center [464, 218] width 30 height 22
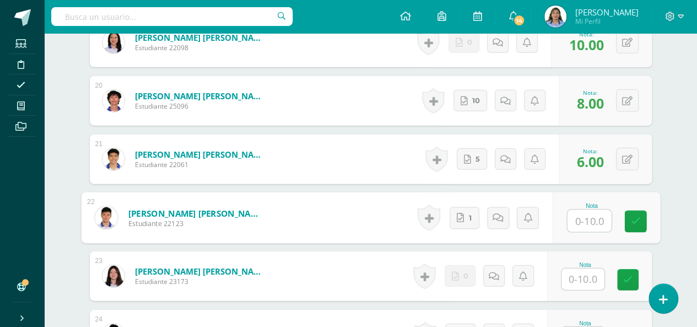
click at [603, 218] on input "text" at bounding box center [589, 221] width 44 height 22
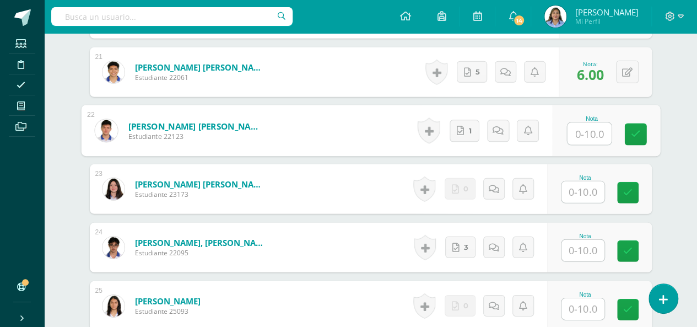
scroll to position [1536, 0]
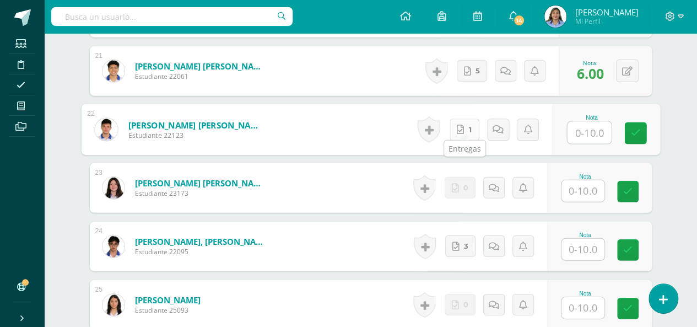
click at [466, 123] on link "1" at bounding box center [464, 129] width 30 height 22
click at [585, 131] on input "text" at bounding box center [589, 133] width 44 height 22
type input "9"
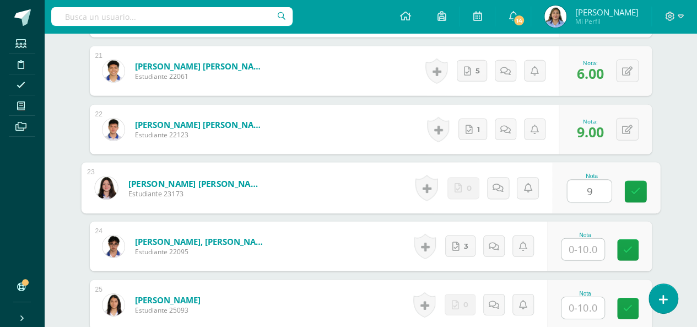
type input "9"
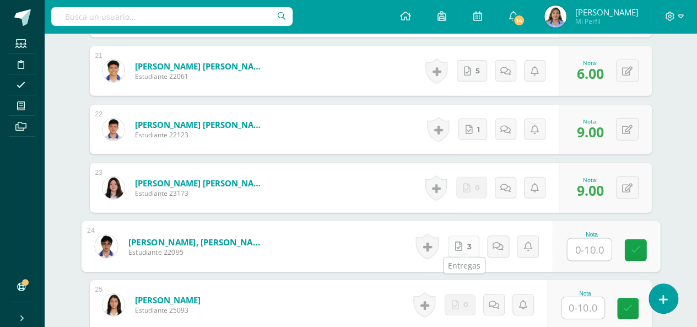
click at [469, 242] on span "3" at bounding box center [469, 246] width 4 height 21
click at [602, 248] on input "text" at bounding box center [589, 250] width 44 height 22
type input "0"
click at [637, 245] on icon at bounding box center [635, 249] width 10 height 9
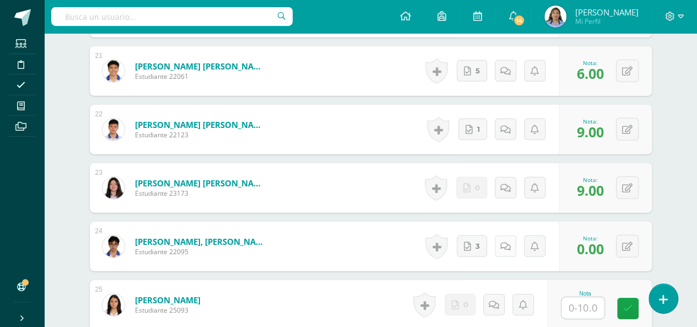
click at [509, 242] on icon at bounding box center [505, 246] width 10 height 9
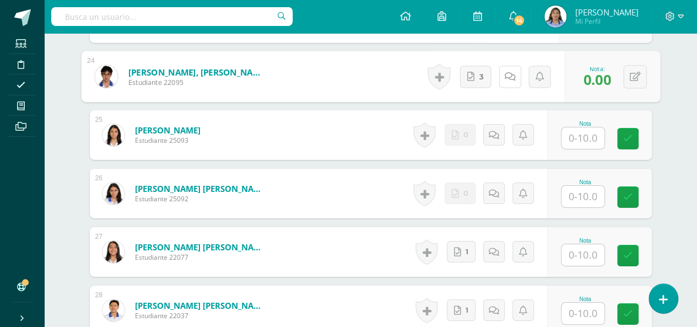
scroll to position [1713, 0]
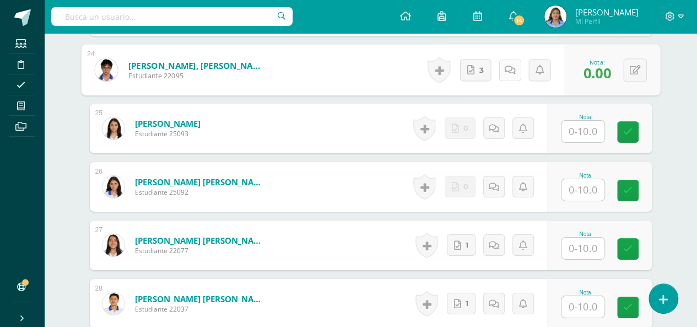
click at [507, 65] on icon at bounding box center [509, 69] width 11 height 9
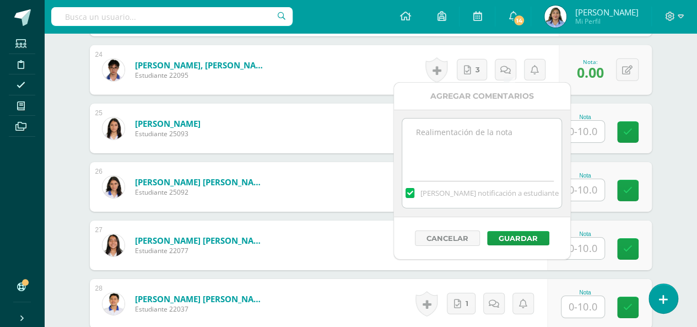
click at [484, 137] on textarea at bounding box center [481, 145] width 159 height 55
type textarea "No puedo ver enlaces."
click at [524, 236] on button "Guardar" at bounding box center [518, 238] width 62 height 14
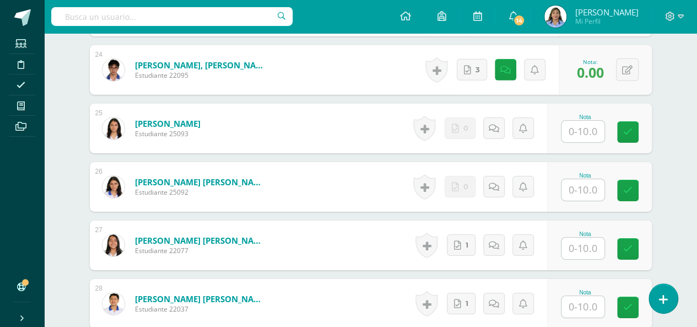
click at [579, 125] on input "text" at bounding box center [582, 131] width 43 height 21
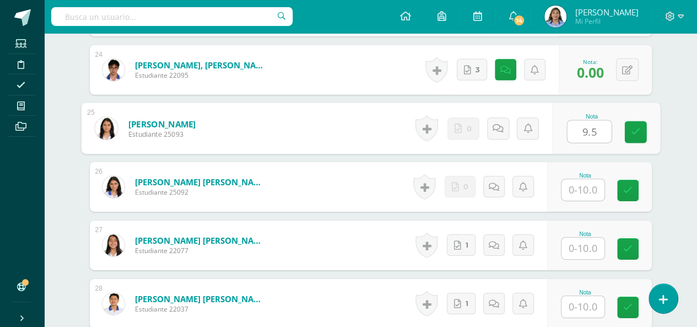
type input "9.5"
click at [588, 181] on input "text" at bounding box center [582, 189] width 43 height 21
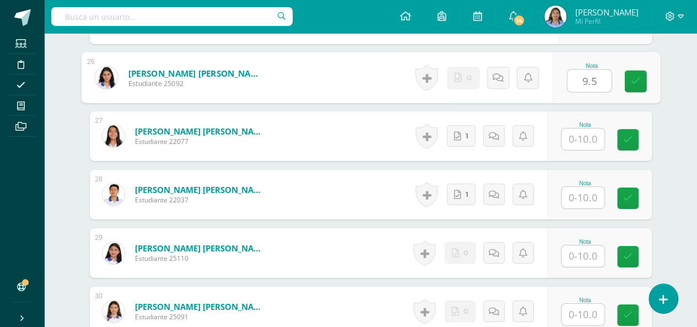
scroll to position [1823, 0]
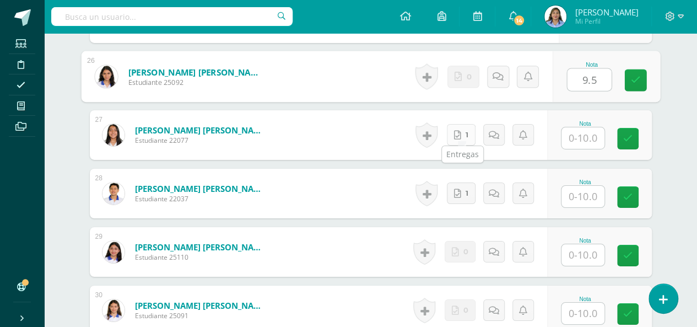
type input "9.5"
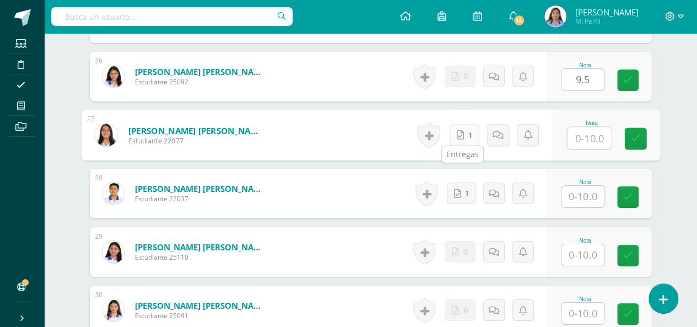
click at [461, 131] on icon at bounding box center [460, 134] width 7 height 9
click at [592, 132] on input "text" at bounding box center [589, 138] width 44 height 22
type input "10"
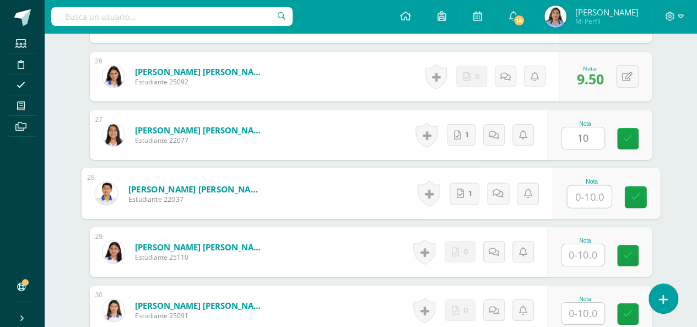
click at [583, 195] on input "text" at bounding box center [589, 197] width 44 height 22
click at [467, 191] on link "1" at bounding box center [464, 193] width 30 height 22
click at [598, 191] on input "text" at bounding box center [589, 197] width 44 height 22
type input "8"
click at [577, 250] on input "text" at bounding box center [582, 254] width 43 height 21
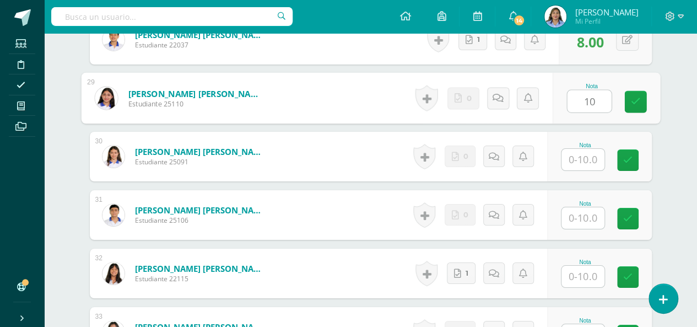
scroll to position [1977, 0]
type input "10"
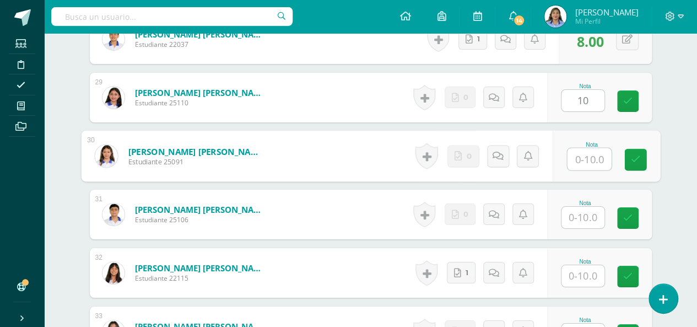
click at [588, 158] on input "text" at bounding box center [589, 159] width 44 height 22
type input "9"
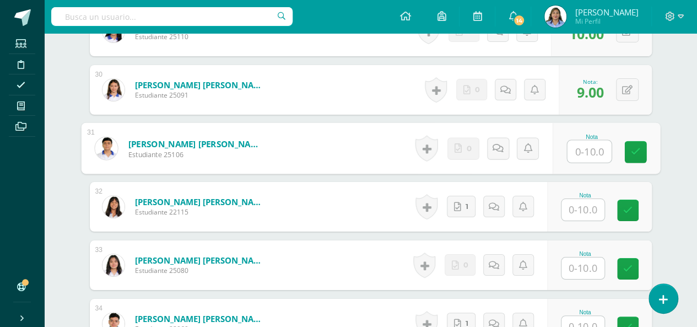
scroll to position [2065, 0]
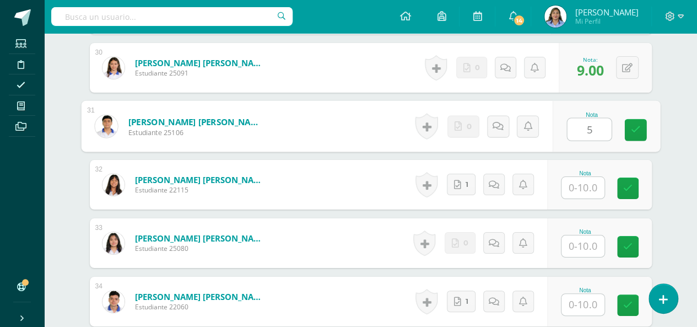
type input "5"
click at [595, 185] on input "text" at bounding box center [582, 187] width 43 height 21
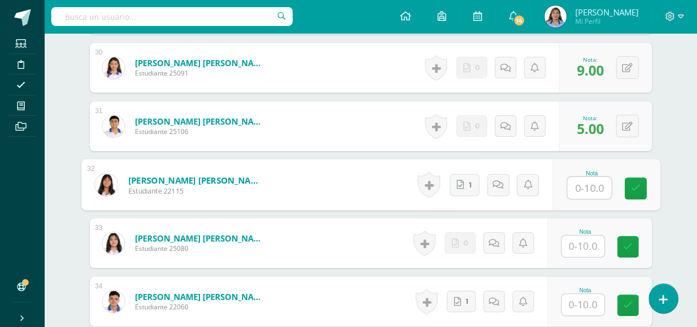
click at [587, 243] on input "text" at bounding box center [582, 245] width 43 height 21
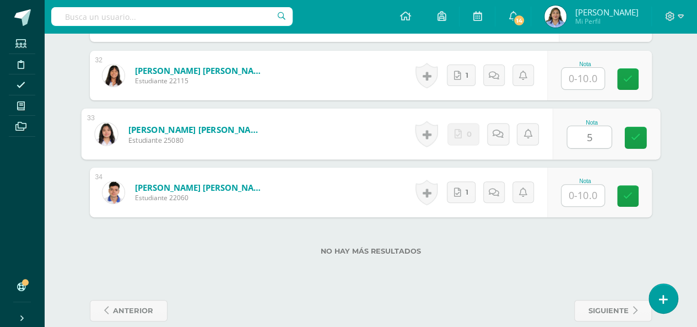
scroll to position [2175, 0]
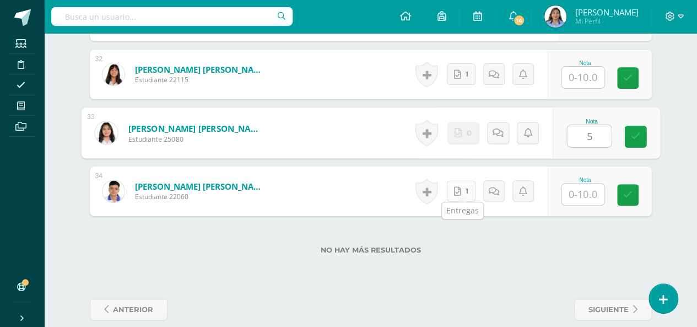
type input "5"
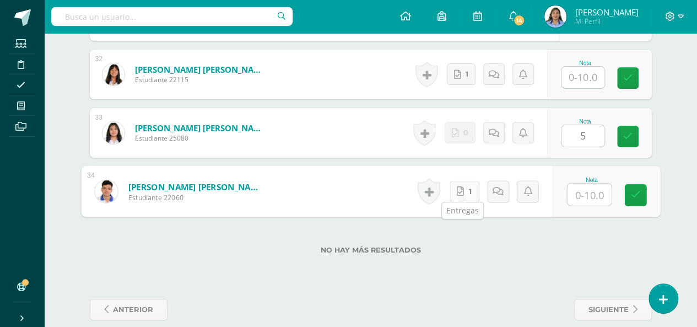
click at [457, 187] on icon at bounding box center [460, 190] width 7 height 9
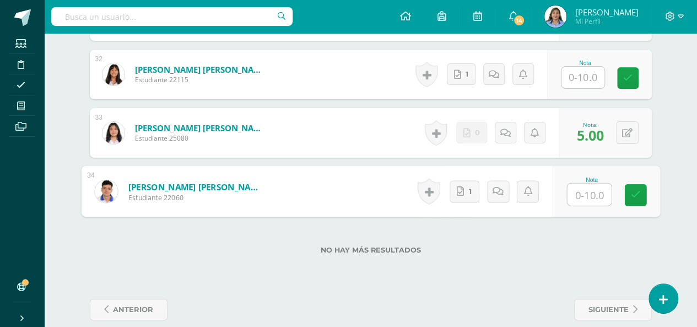
click at [593, 195] on input "text" at bounding box center [589, 194] width 44 height 22
type input "10"
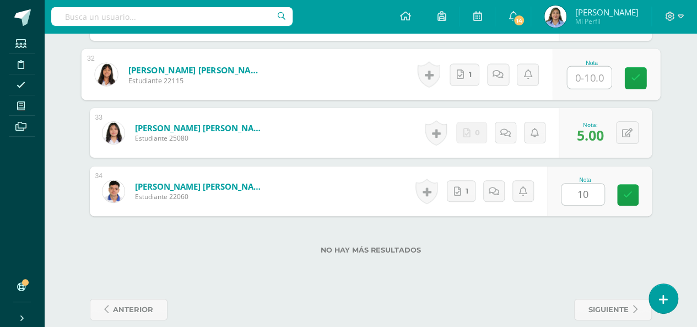
click at [585, 71] on input "text" at bounding box center [589, 78] width 44 height 22
click at [466, 66] on link "1" at bounding box center [464, 74] width 30 height 22
click at [588, 76] on input "text" at bounding box center [589, 78] width 44 height 22
type input "10"
click at [635, 77] on icon at bounding box center [635, 77] width 10 height 9
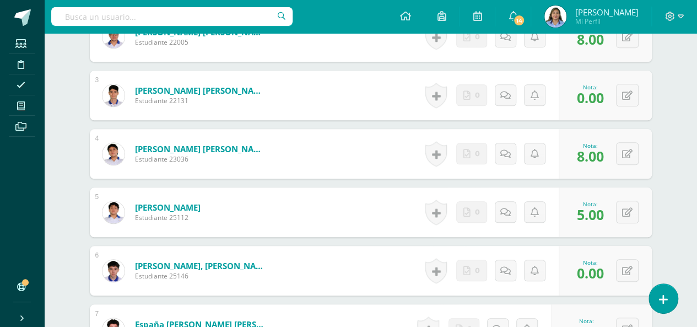
scroll to position [175, 0]
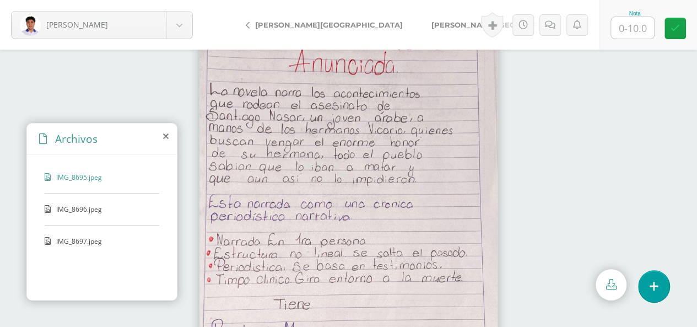
click at [168, 136] on icon at bounding box center [166, 136] width 6 height 9
click at [85, 208] on span "IMG_8696.jpeg" at bounding box center [101, 208] width 90 height 9
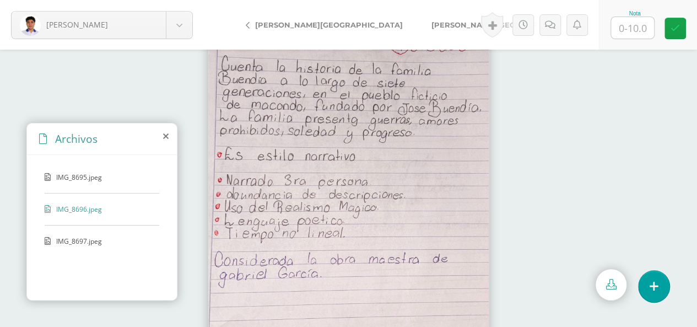
click at [87, 237] on span "IMG_8697.jpeg" at bounding box center [101, 240] width 90 height 9
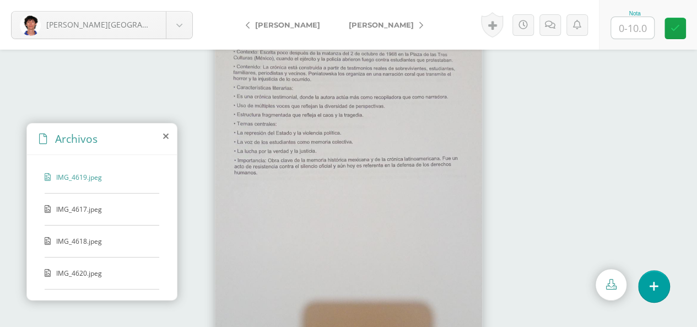
click at [79, 208] on span "IMG_4617.jpeg" at bounding box center [101, 208] width 90 height 9
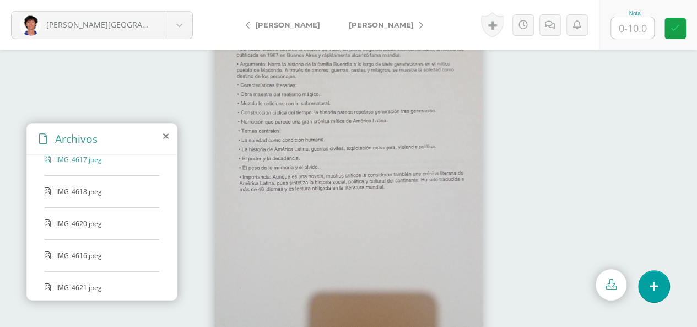
scroll to position [66, 0]
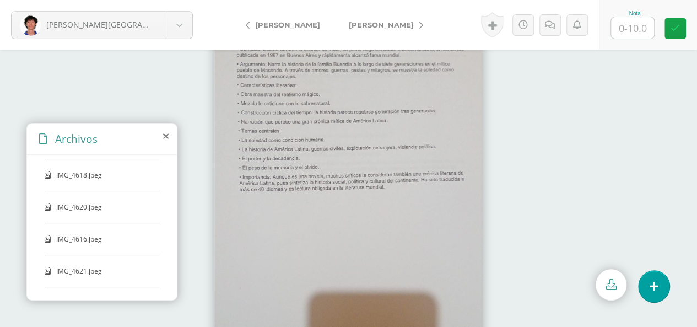
click at [72, 203] on span "IMG_4620.jpeg" at bounding box center [101, 206] width 90 height 9
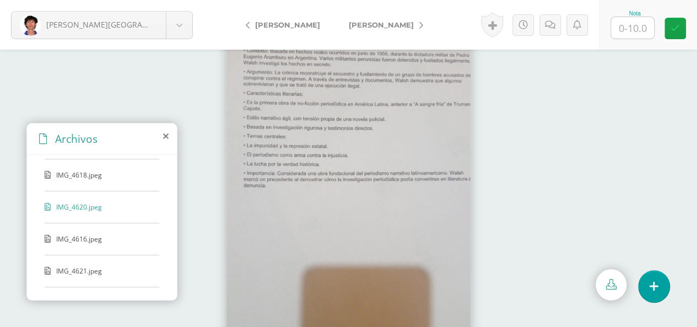
click at [76, 234] on span "IMG_4616.jpeg" at bounding box center [101, 238] width 90 height 9
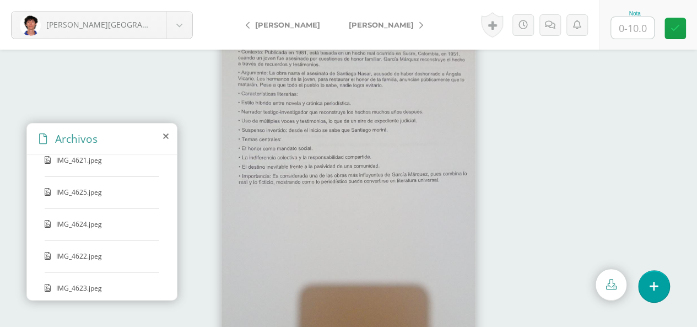
scroll to position [177, 0]
click at [73, 158] on span "IMG_4621.jpeg" at bounding box center [101, 159] width 90 height 9
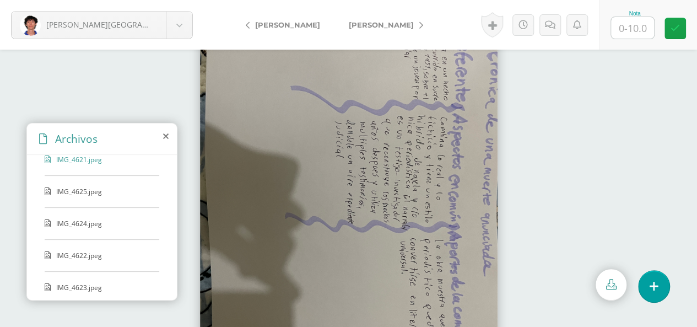
click at [81, 187] on span "IMG_4625.jpeg" at bounding box center [101, 191] width 90 height 9
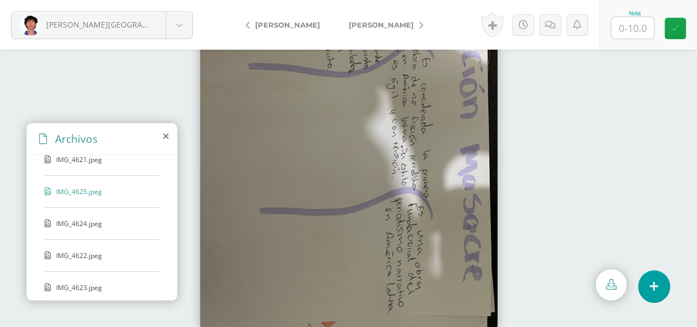
scroll to position [60, 0]
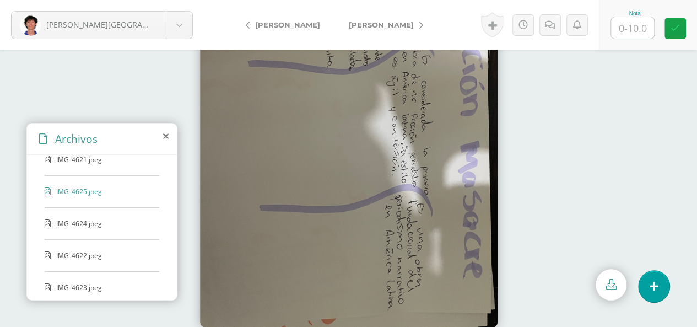
click at [76, 219] on span "IMG_4624.jpeg" at bounding box center [101, 223] width 90 height 9
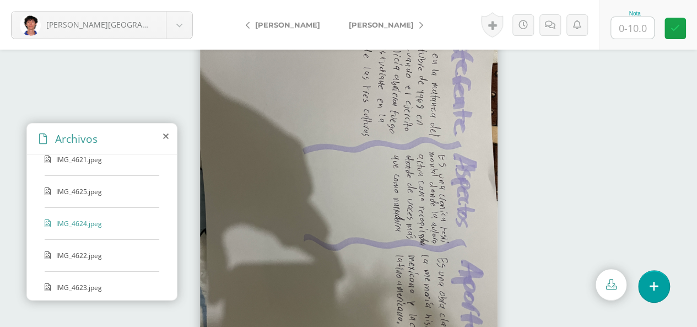
click at [85, 252] on span "IMG_4622.jpeg" at bounding box center [101, 255] width 90 height 9
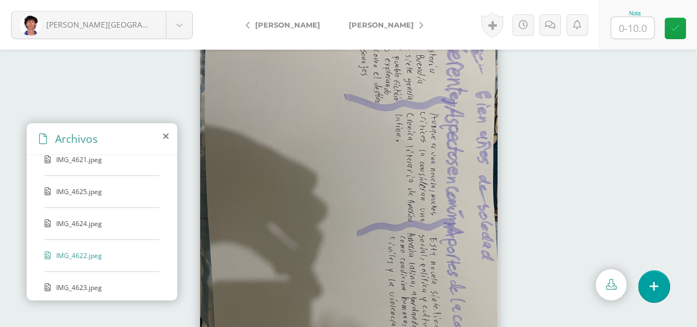
click at [87, 283] on span "IMG_4623.jpeg" at bounding box center [101, 287] width 90 height 9
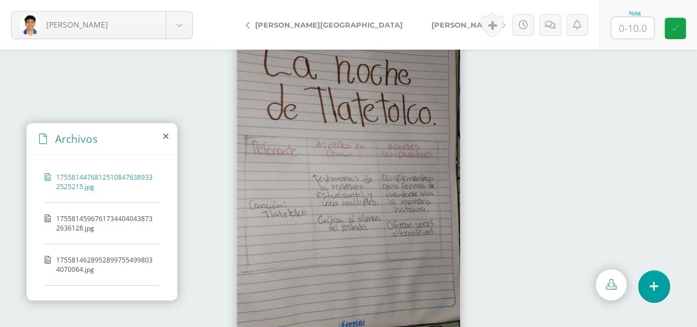
click at [128, 215] on span "17558145967617344040438732636128.jpg" at bounding box center [105, 223] width 98 height 19
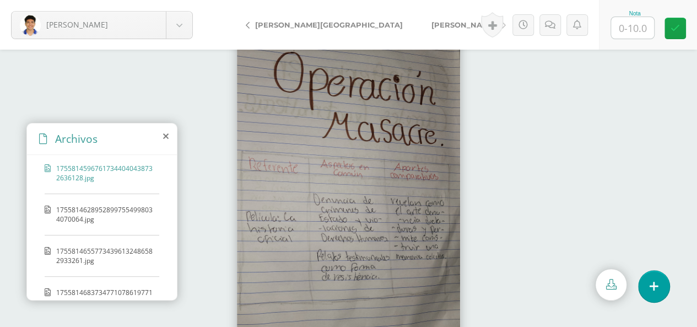
scroll to position [65, 0]
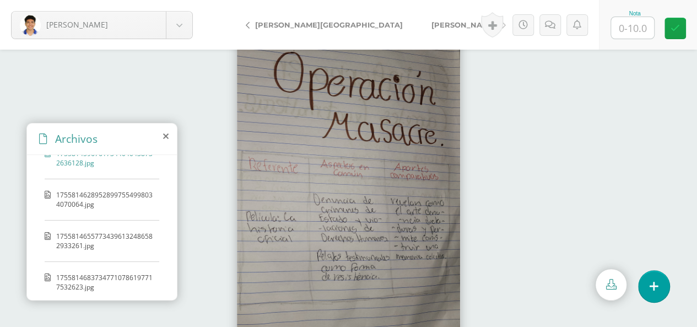
click at [100, 197] on span "17558146289528997554998034070064.jpg" at bounding box center [105, 199] width 98 height 19
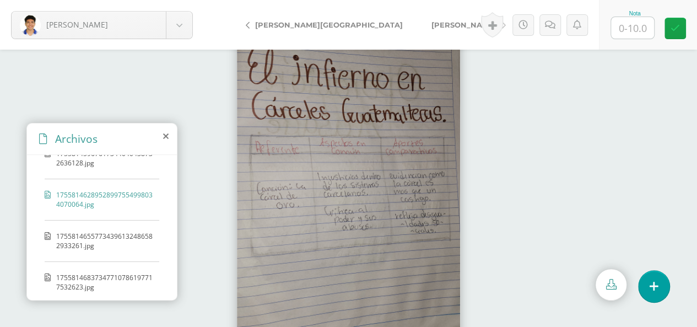
click at [90, 238] on span "17558146557734396132486582933261.jpg" at bounding box center [105, 240] width 98 height 19
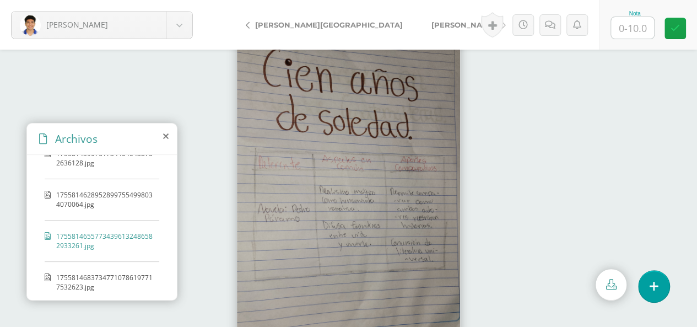
click at [93, 305] on div at bounding box center [348, 188] width 697 height 277
click at [94, 280] on span "17558146837347710786197717532623.jpg" at bounding box center [105, 282] width 98 height 19
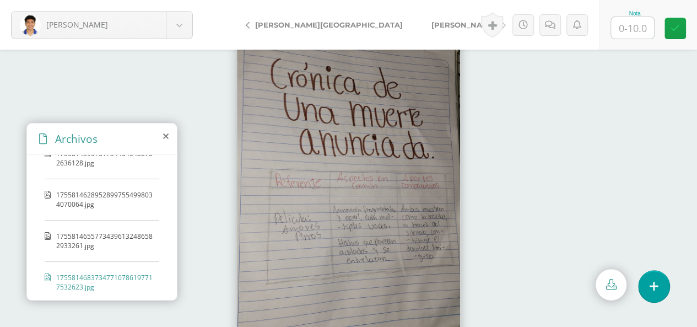
click at [95, 273] on span "17558146837347710786197717532623.jpg" at bounding box center [105, 282] width 98 height 19
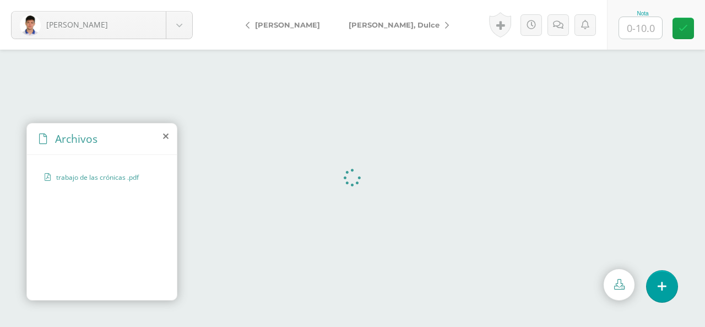
click at [166, 133] on icon at bounding box center [166, 136] width 6 height 9
click at [168, 138] on icon at bounding box center [166, 136] width 6 height 9
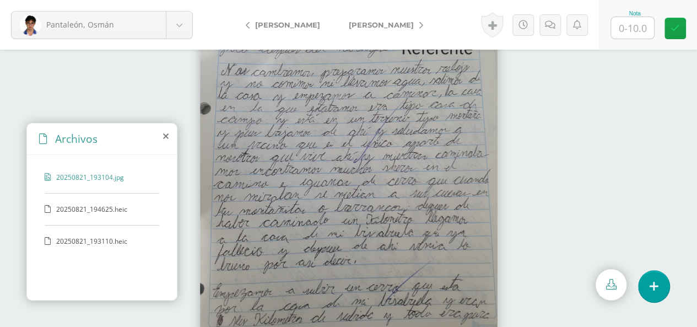
scroll to position [60, 0]
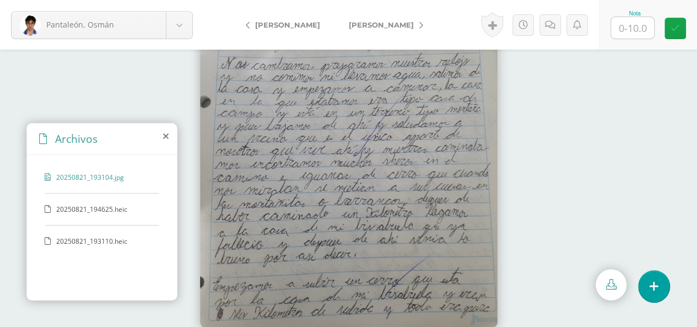
click at [75, 206] on span "20250821_194625.heic" at bounding box center [101, 208] width 90 height 9
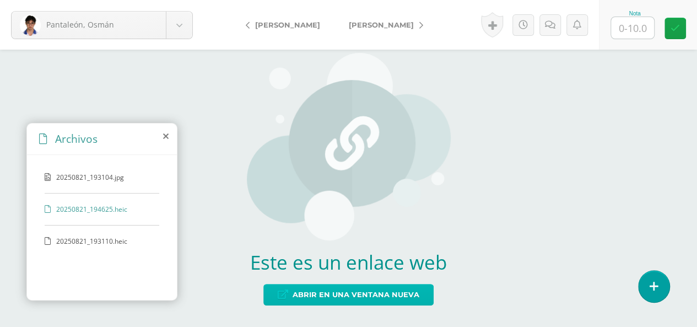
click at [369, 293] on span "Abrir en una ventana nueva" at bounding box center [356, 294] width 127 height 20
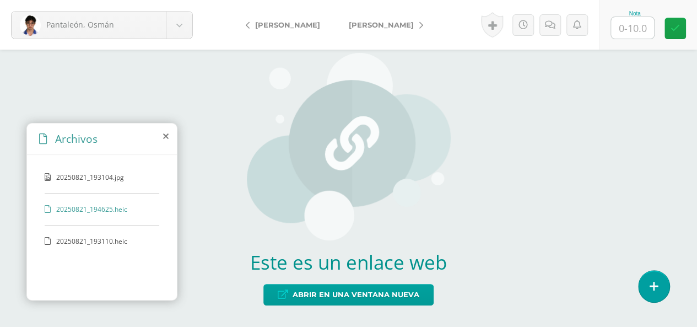
click at [89, 236] on span "20250821_193110.heic" at bounding box center [101, 240] width 90 height 9
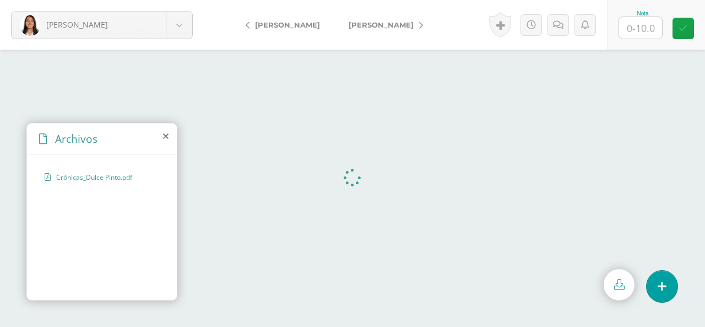
click at [165, 138] on icon at bounding box center [166, 136] width 6 height 9
click at [168, 137] on icon at bounding box center [166, 136] width 6 height 9
click at [164, 139] on icon at bounding box center [166, 136] width 6 height 9
click at [166, 137] on icon at bounding box center [166, 136] width 6 height 9
